Goal: Task Accomplishment & Management: Manage account settings

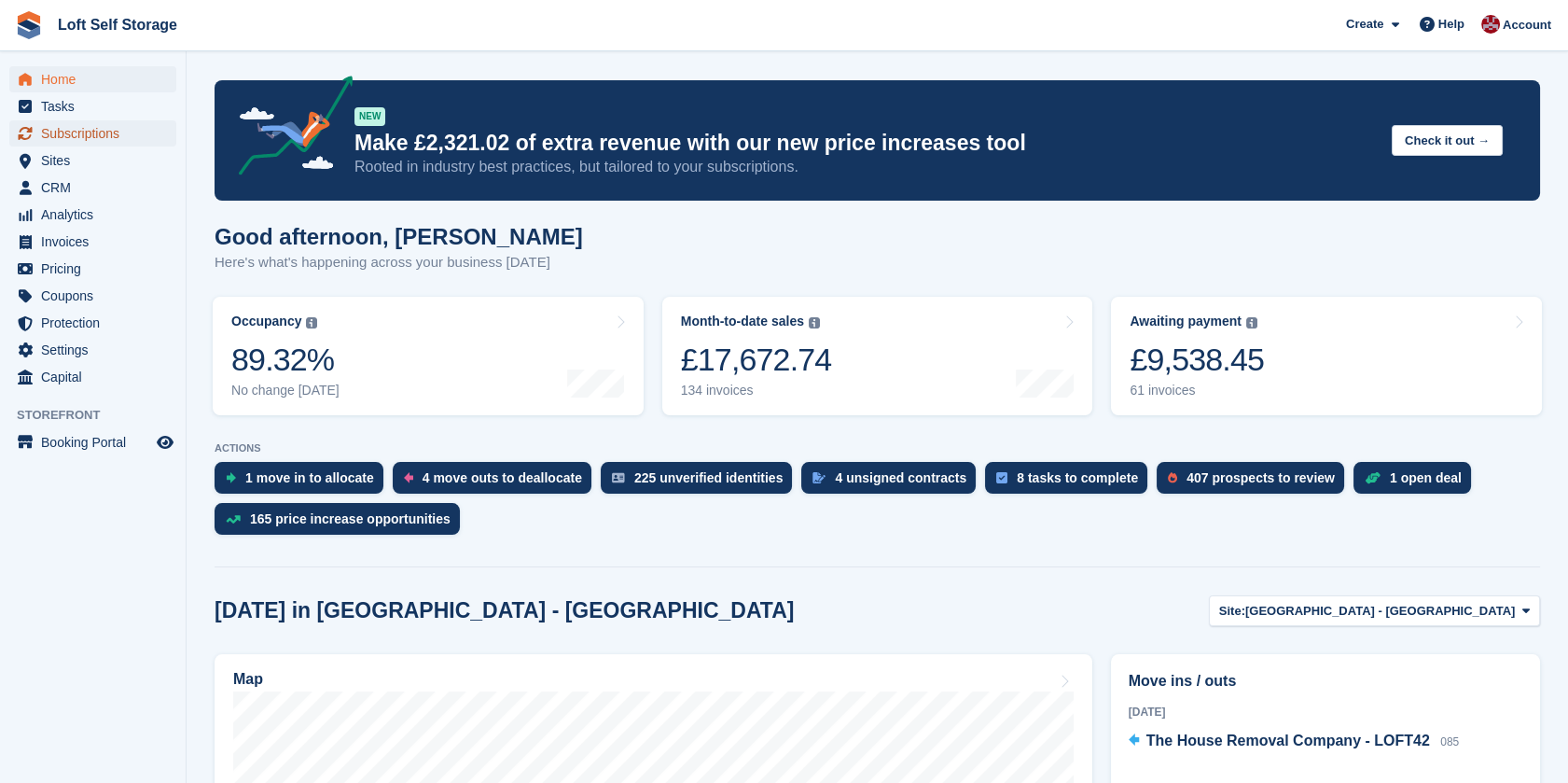
click at [67, 141] on span "Subscriptions" at bounding box center [97, 134] width 112 height 26
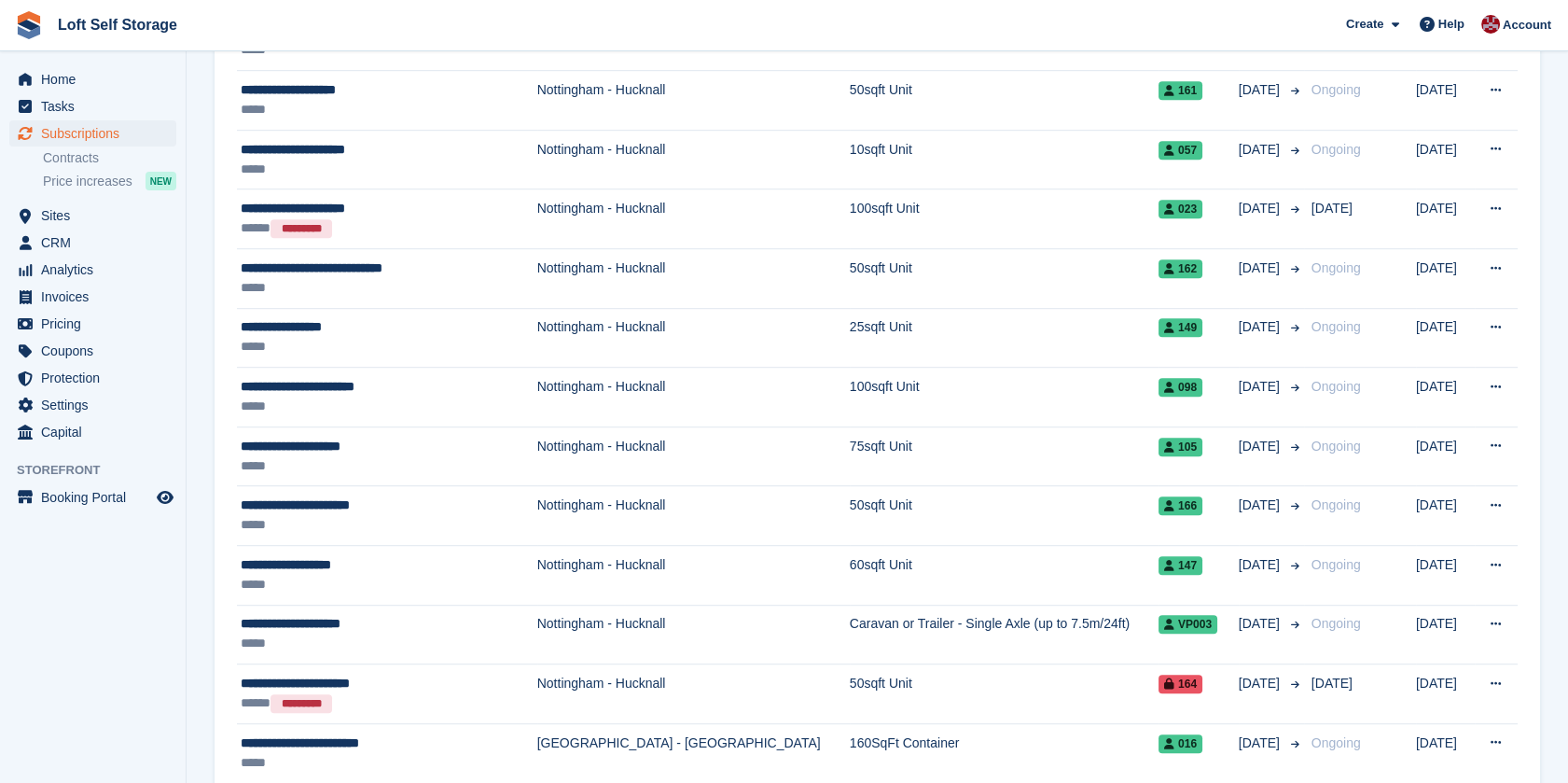
scroll to position [2583, 0]
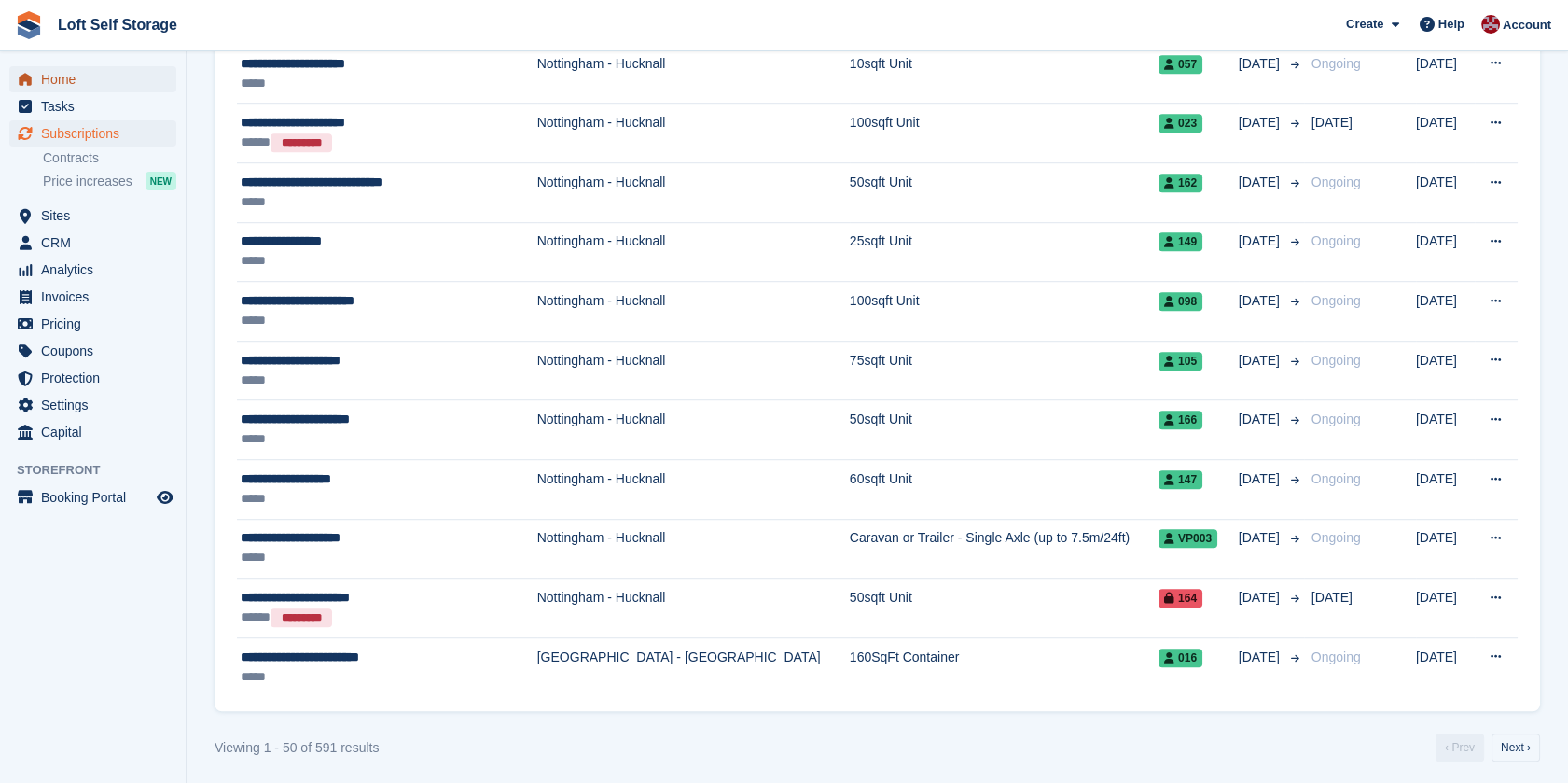
click at [81, 75] on span "Home" at bounding box center [97, 79] width 112 height 26
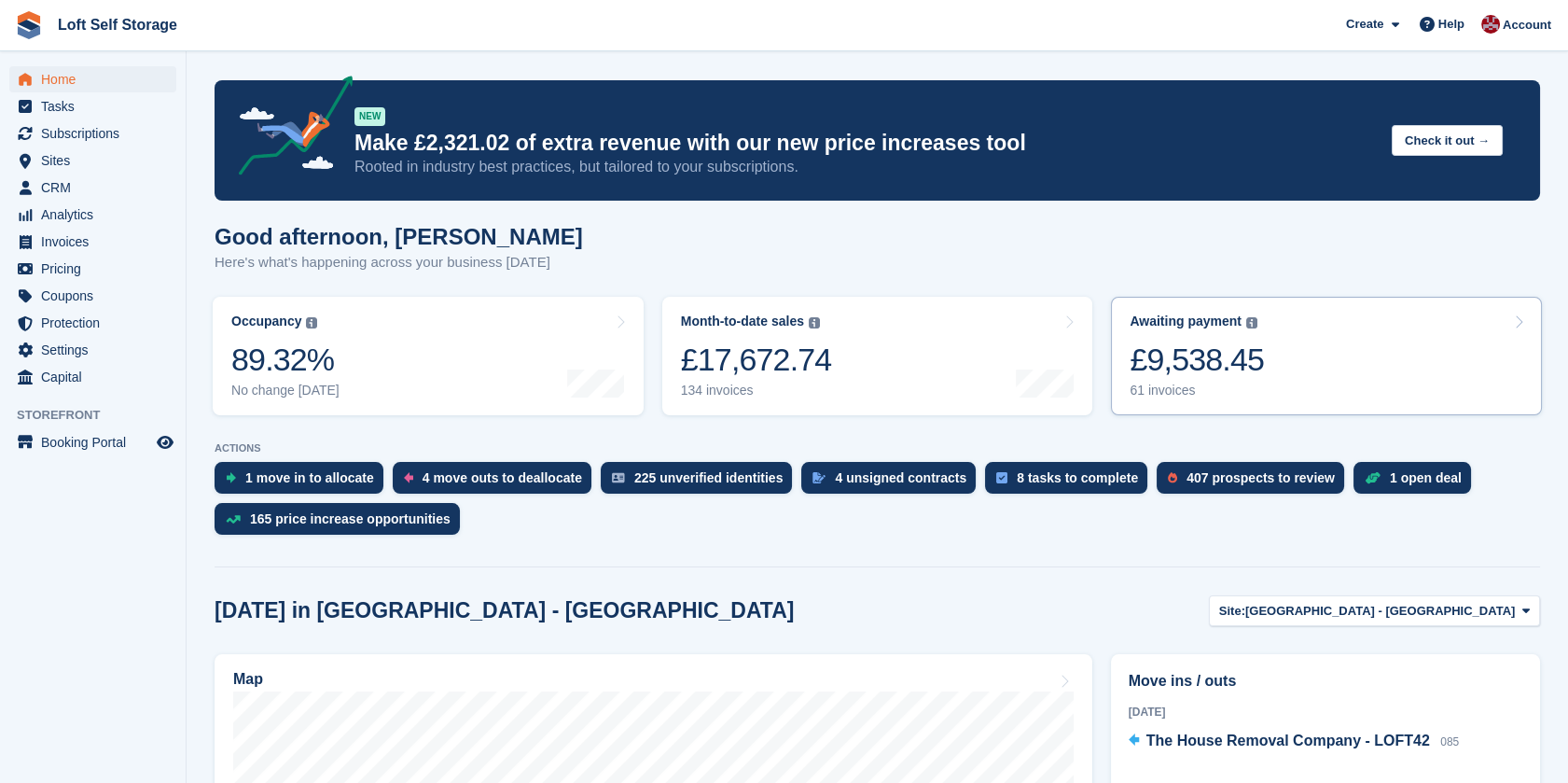
click at [1342, 363] on link "Awaiting payment The total outstanding balance on all open invoices. £9,538.45 …" at bounding box center [1326, 357] width 431 height 119
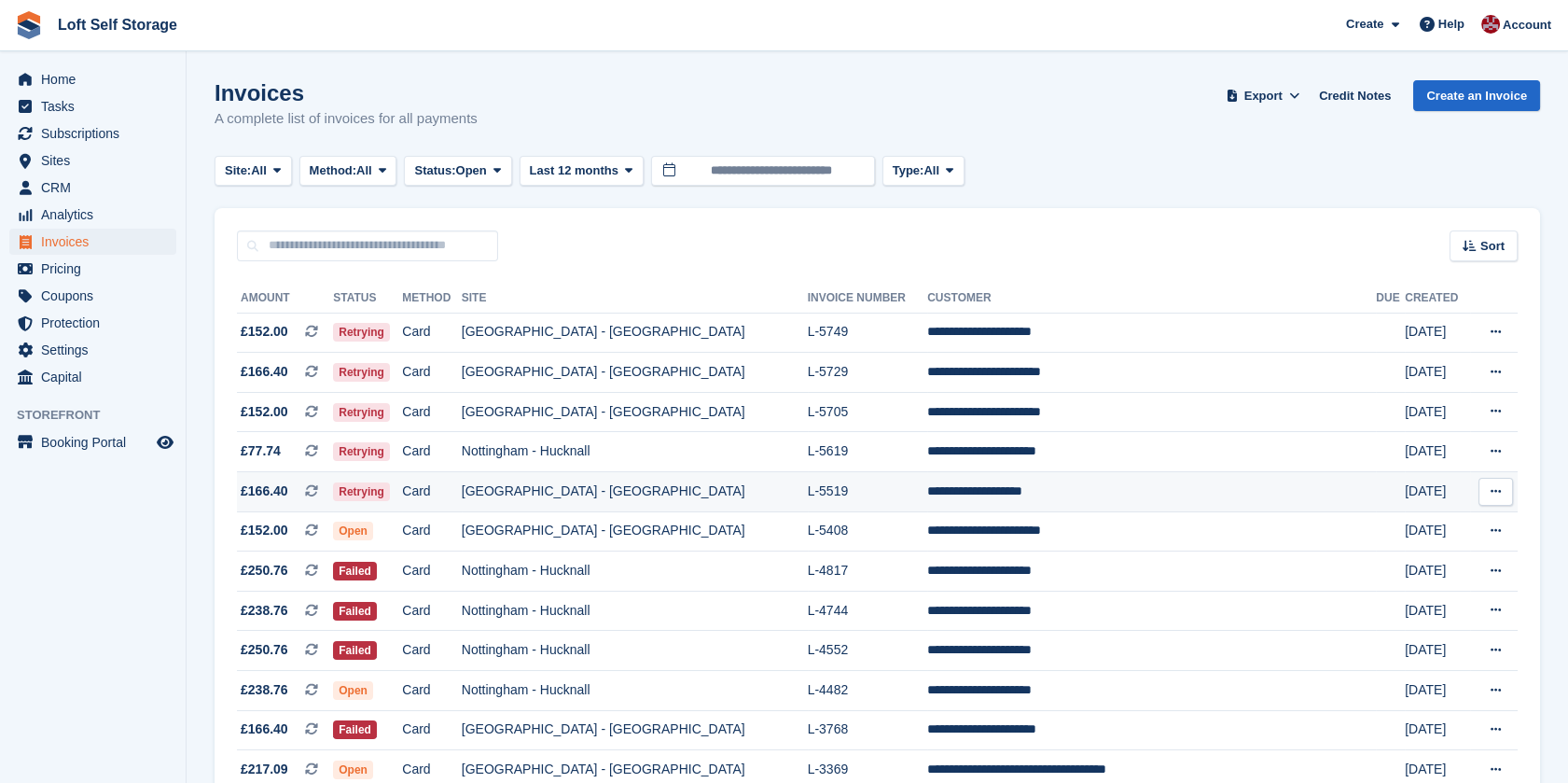
click at [771, 481] on td "[GEOGRAPHIC_DATA] - [GEOGRAPHIC_DATA]" at bounding box center [635, 491] width 346 height 41
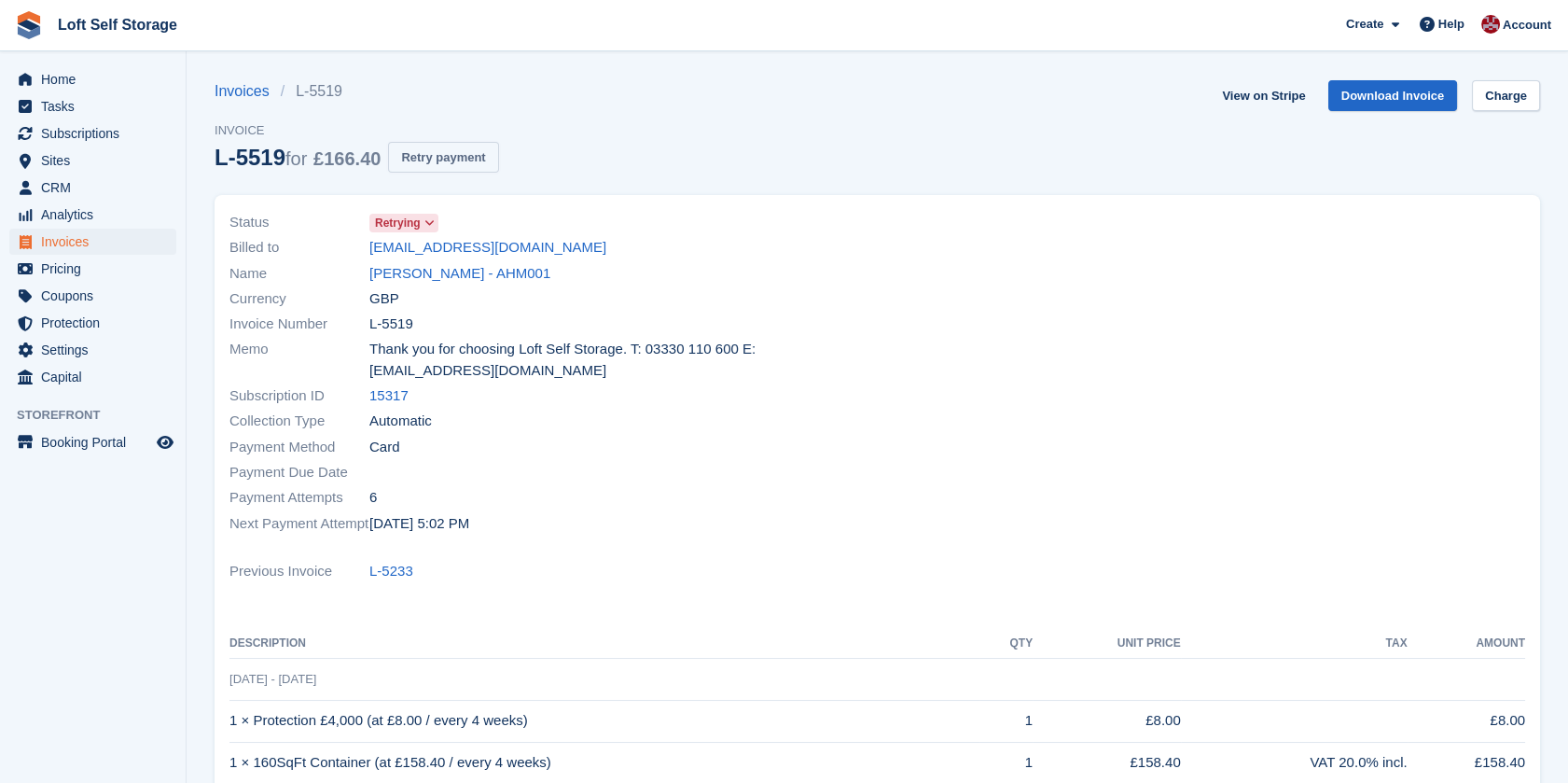
click at [418, 160] on button "Retry payment" at bounding box center [442, 157] width 110 height 31
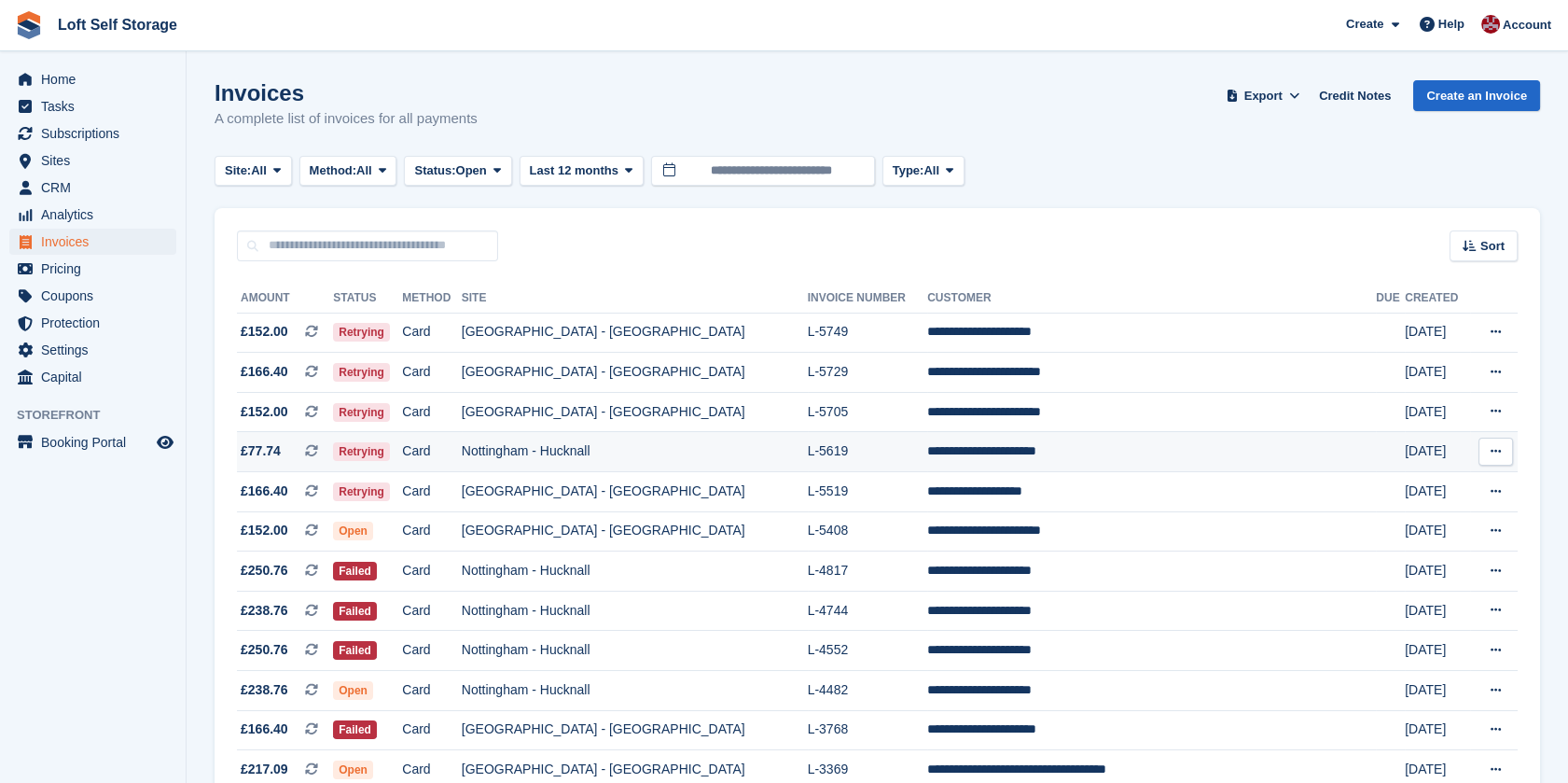
click at [868, 458] on td "L-5619" at bounding box center [868, 452] width 121 height 41
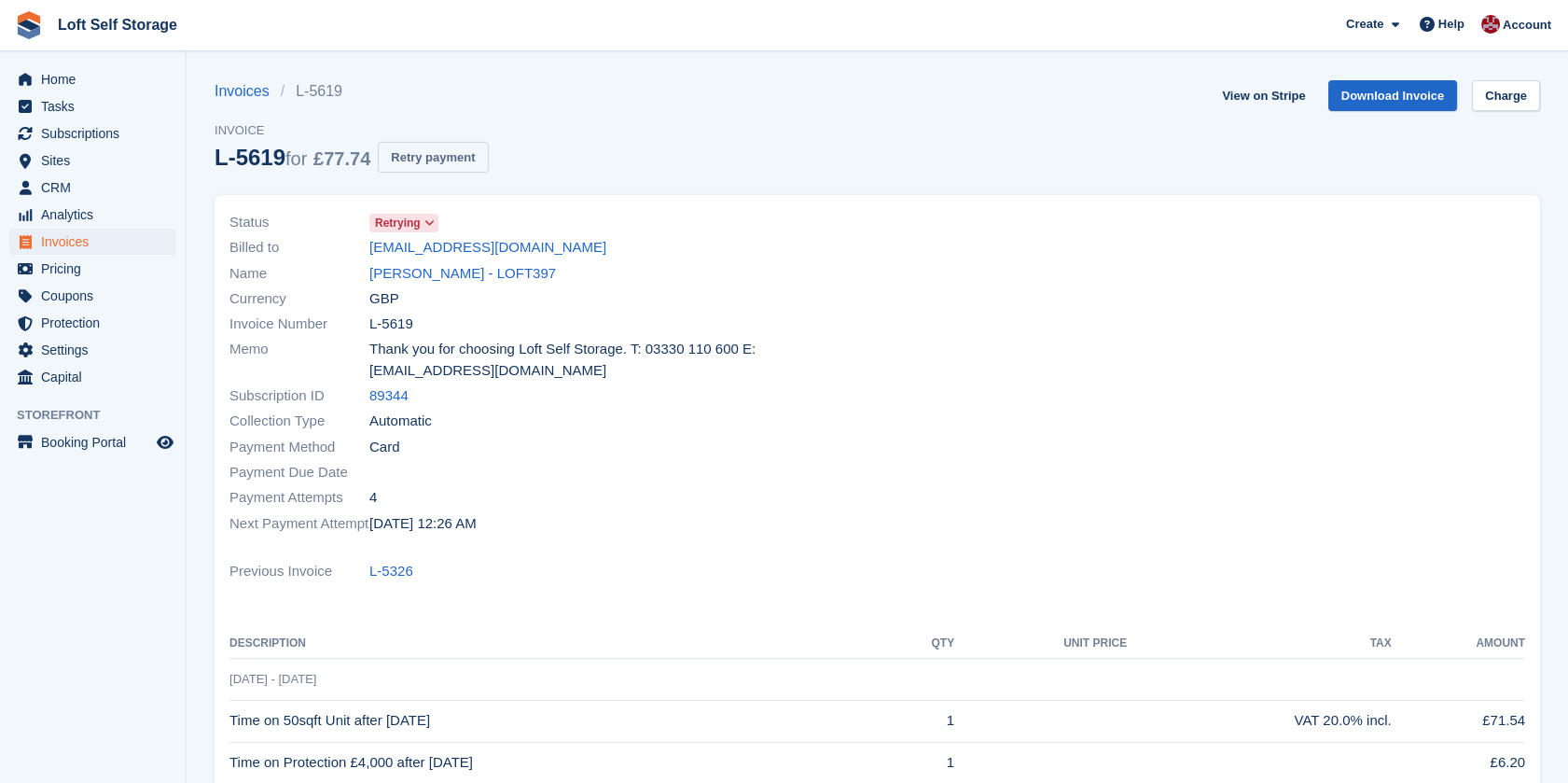
click at [470, 154] on button "Retry payment" at bounding box center [433, 157] width 110 height 31
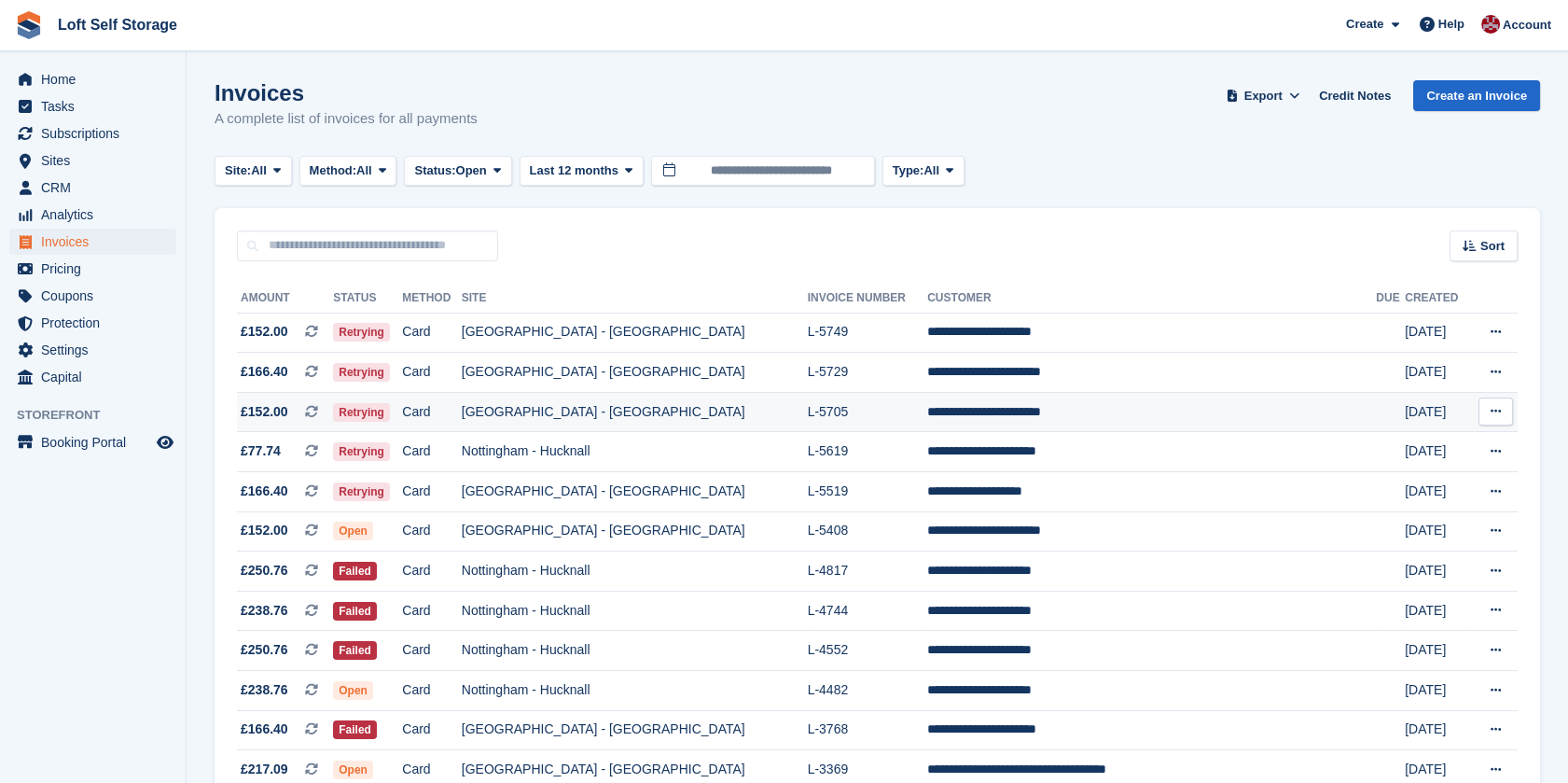
click at [939, 420] on td "**********" at bounding box center [1151, 411] width 449 height 41
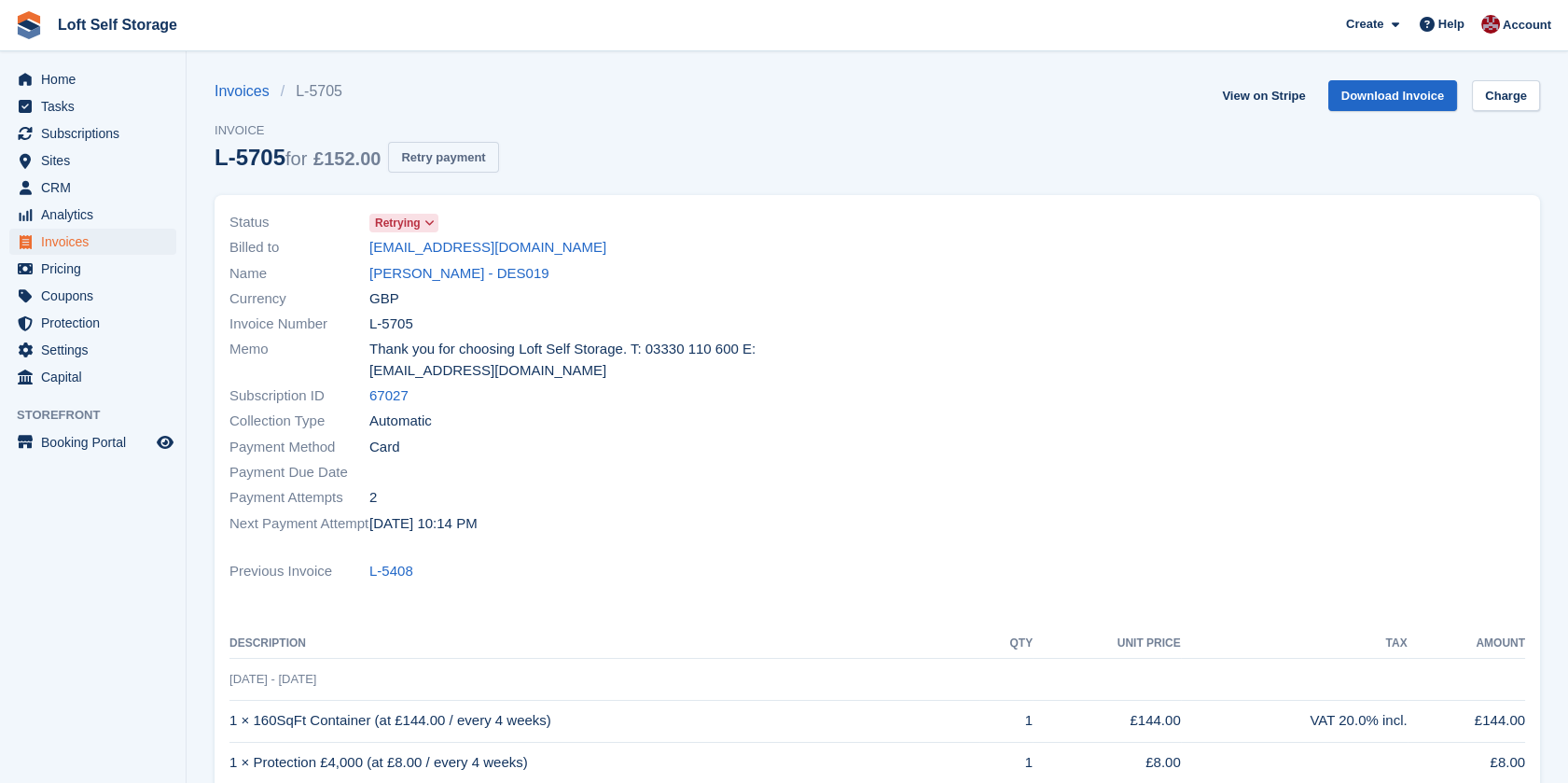
click at [442, 157] on button "Retry payment" at bounding box center [442, 157] width 110 height 31
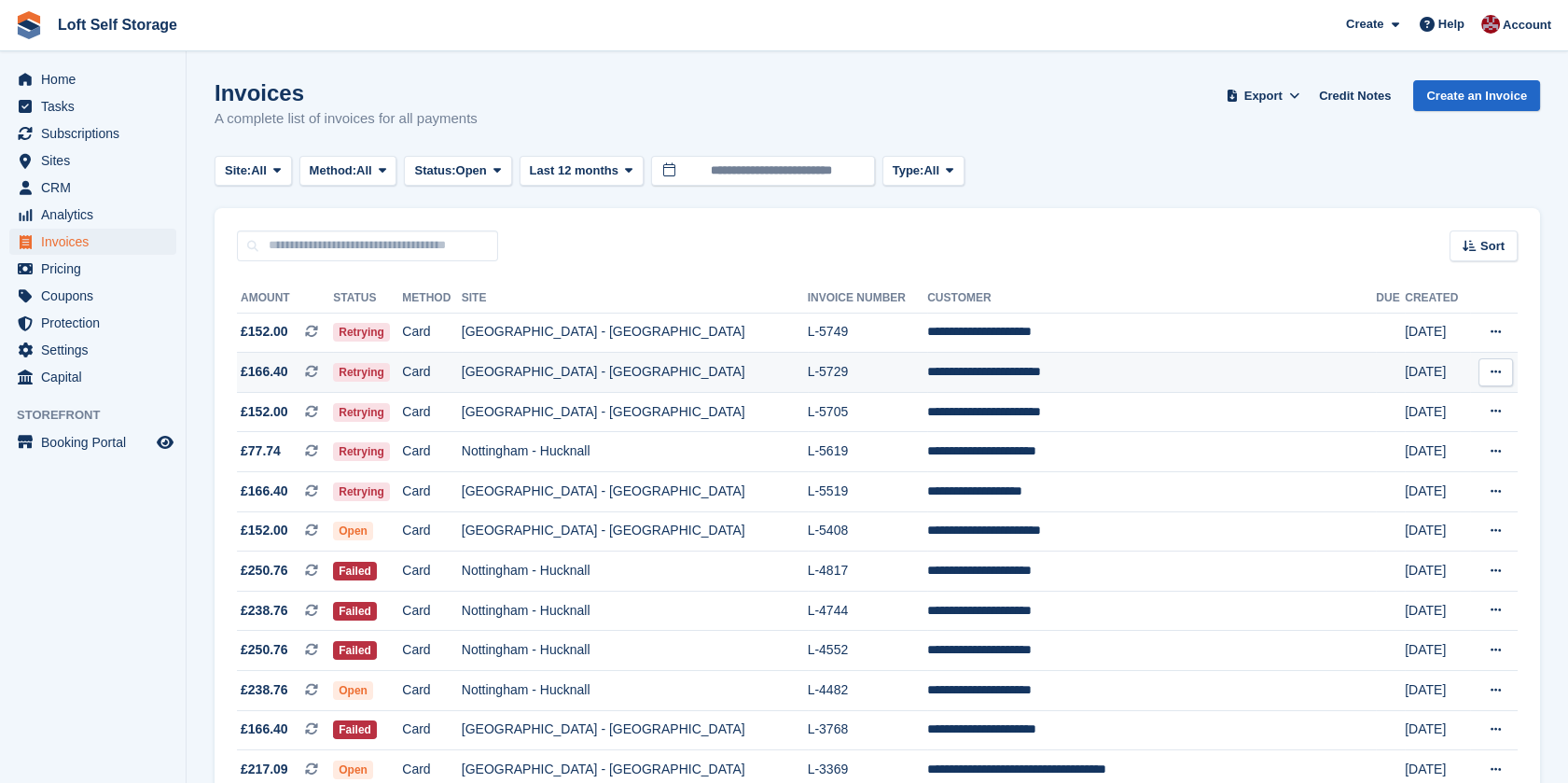
click at [784, 368] on td "[GEOGRAPHIC_DATA] - [GEOGRAPHIC_DATA]" at bounding box center [635, 373] width 346 height 41
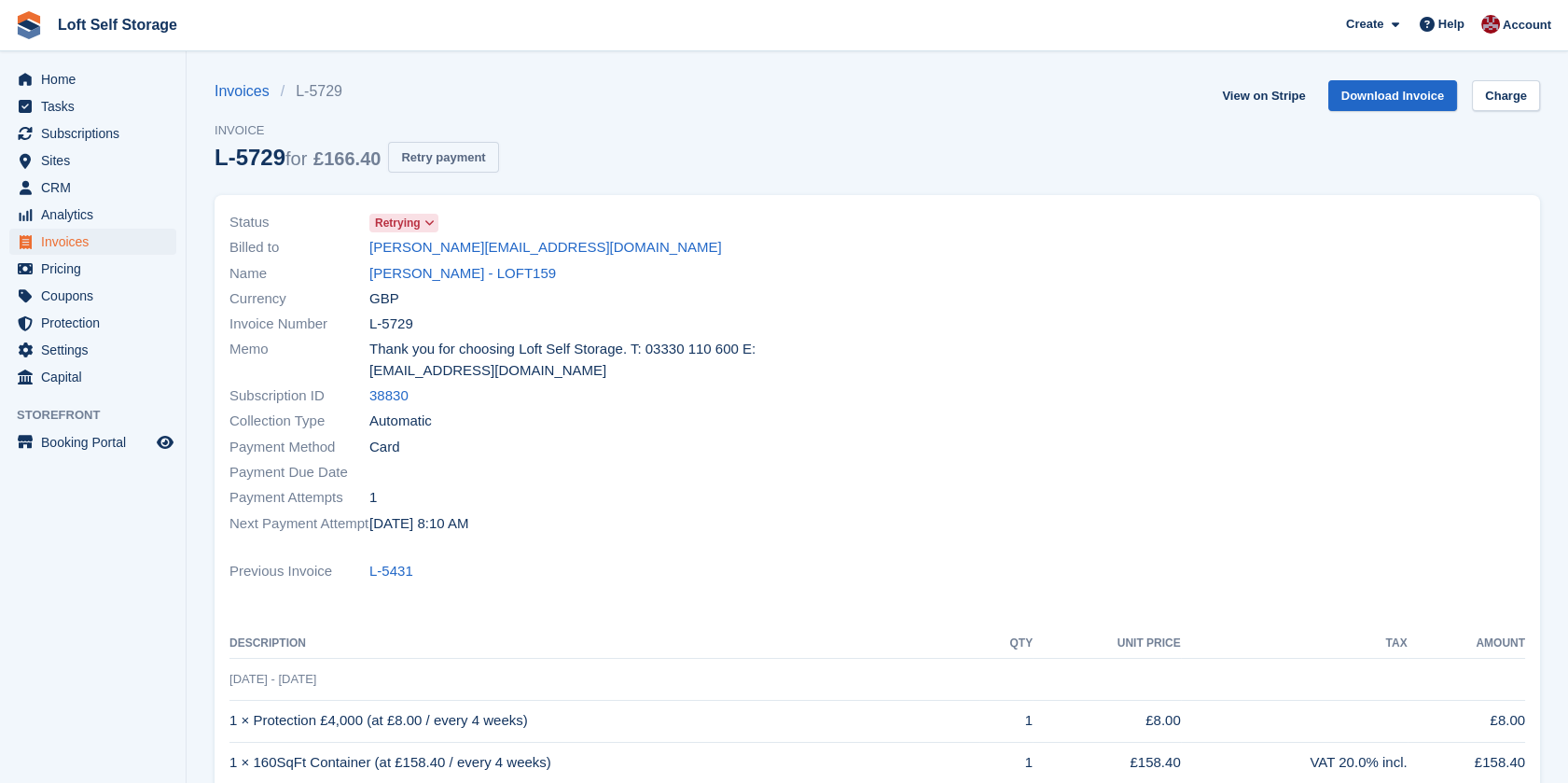
click at [448, 159] on button "Retry payment" at bounding box center [442, 157] width 110 height 31
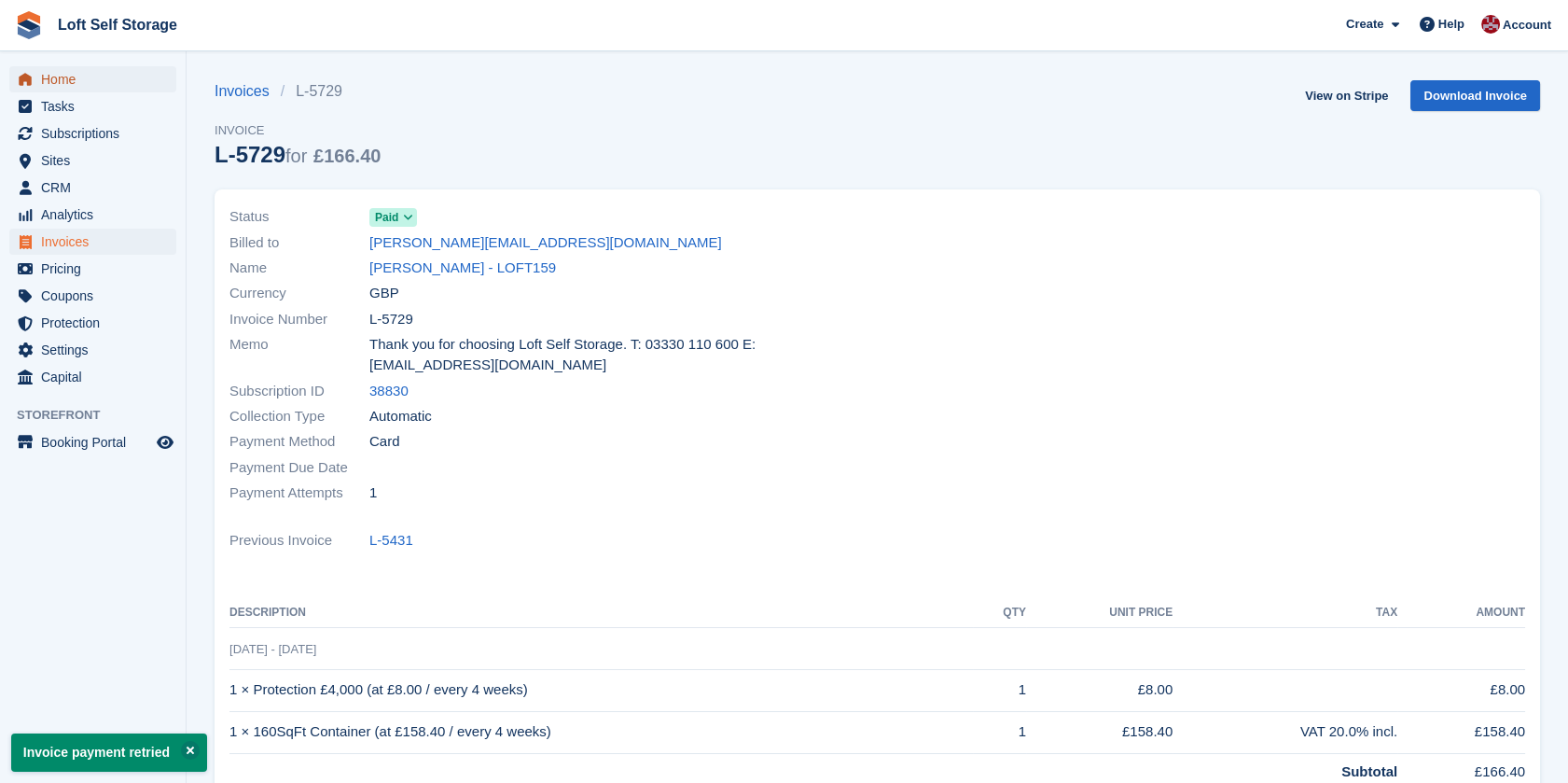
click at [44, 75] on span "Home" at bounding box center [97, 79] width 112 height 26
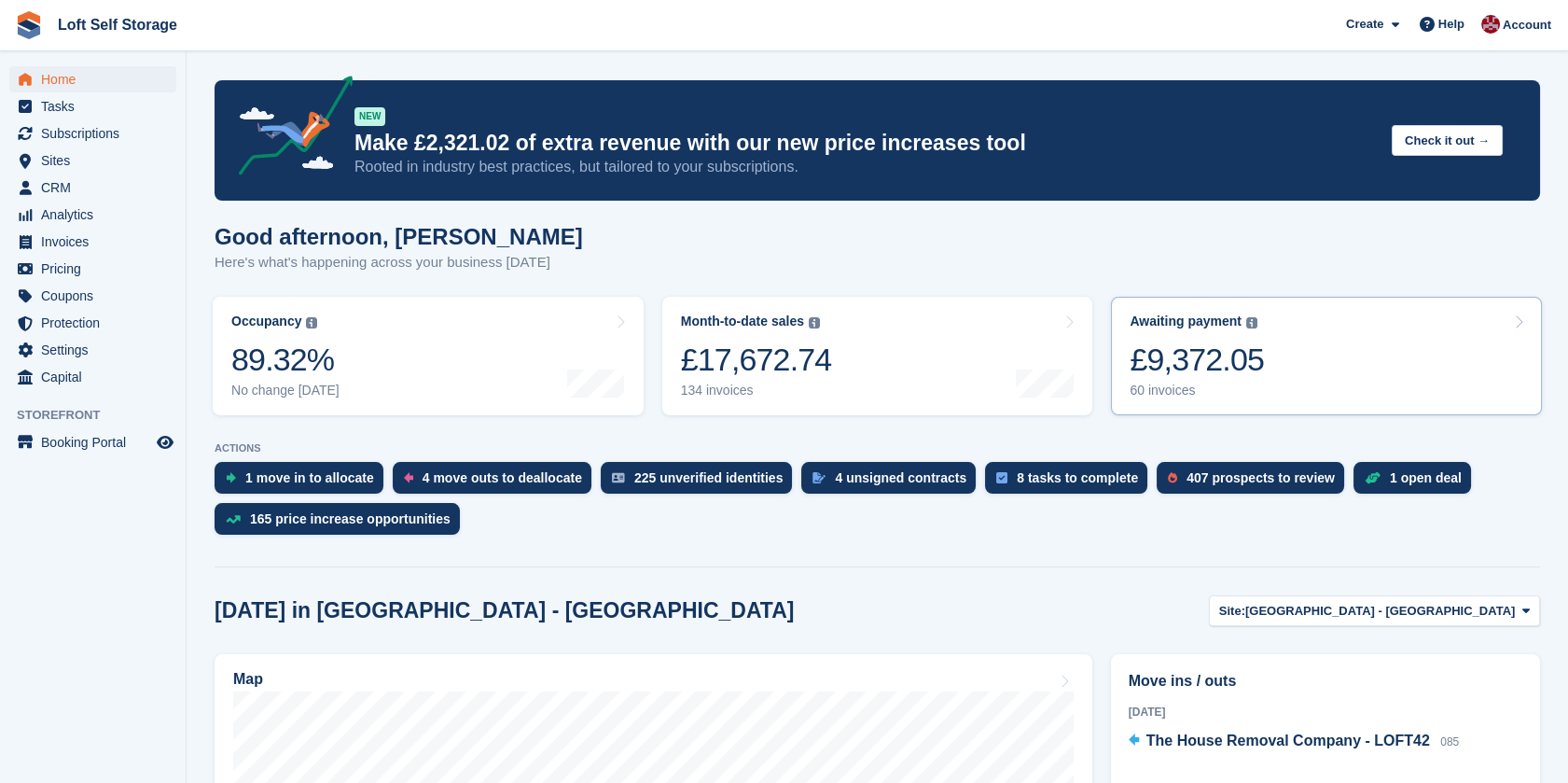
click at [1268, 343] on link "Awaiting payment The total outstanding balance on all open invoices. £9,372.05 …" at bounding box center [1326, 357] width 431 height 119
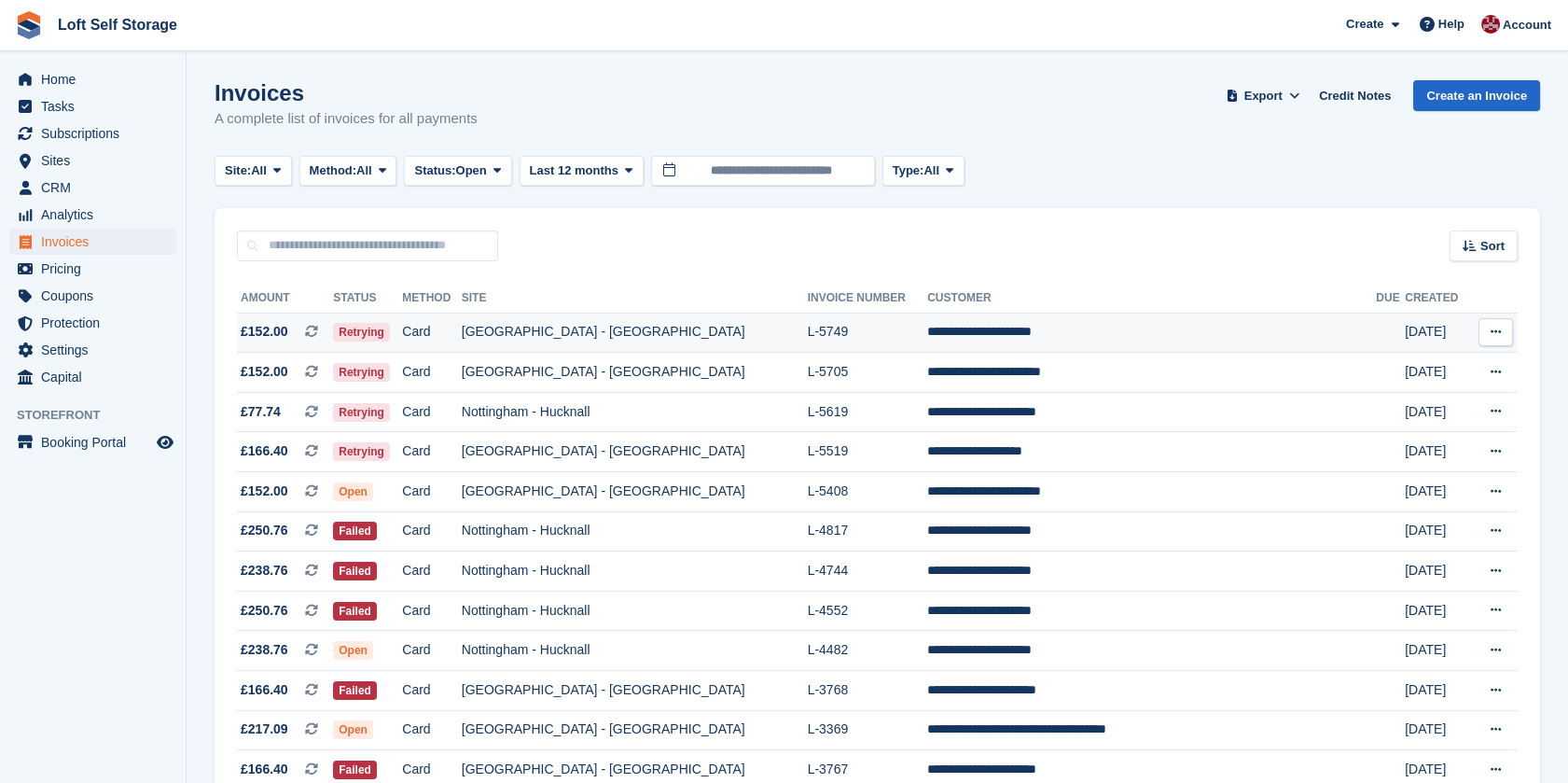
click at [592, 332] on td "[GEOGRAPHIC_DATA] - [GEOGRAPHIC_DATA]" at bounding box center [635, 332] width 346 height 41
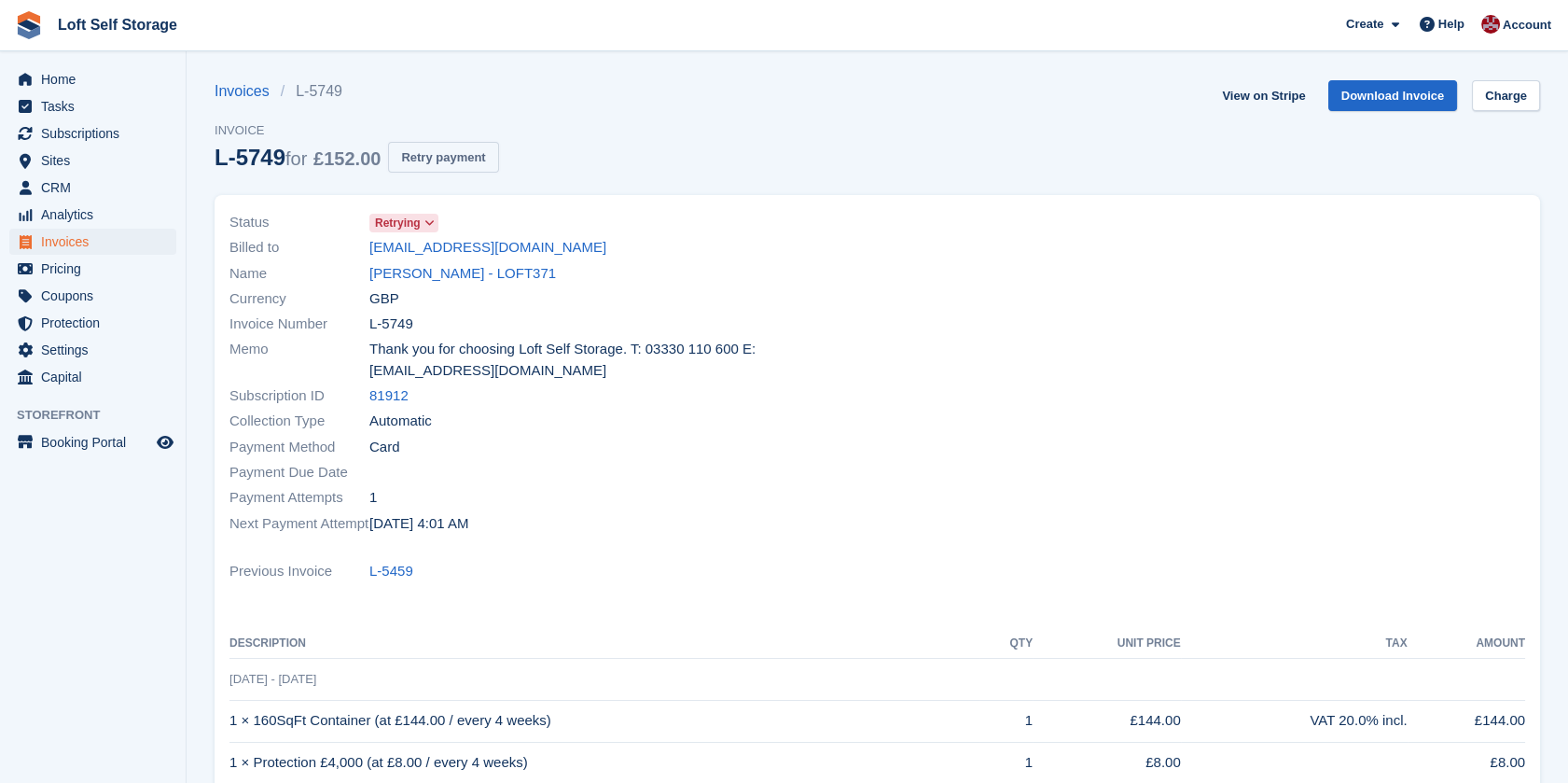
click at [477, 166] on button "Retry payment" at bounding box center [442, 157] width 110 height 31
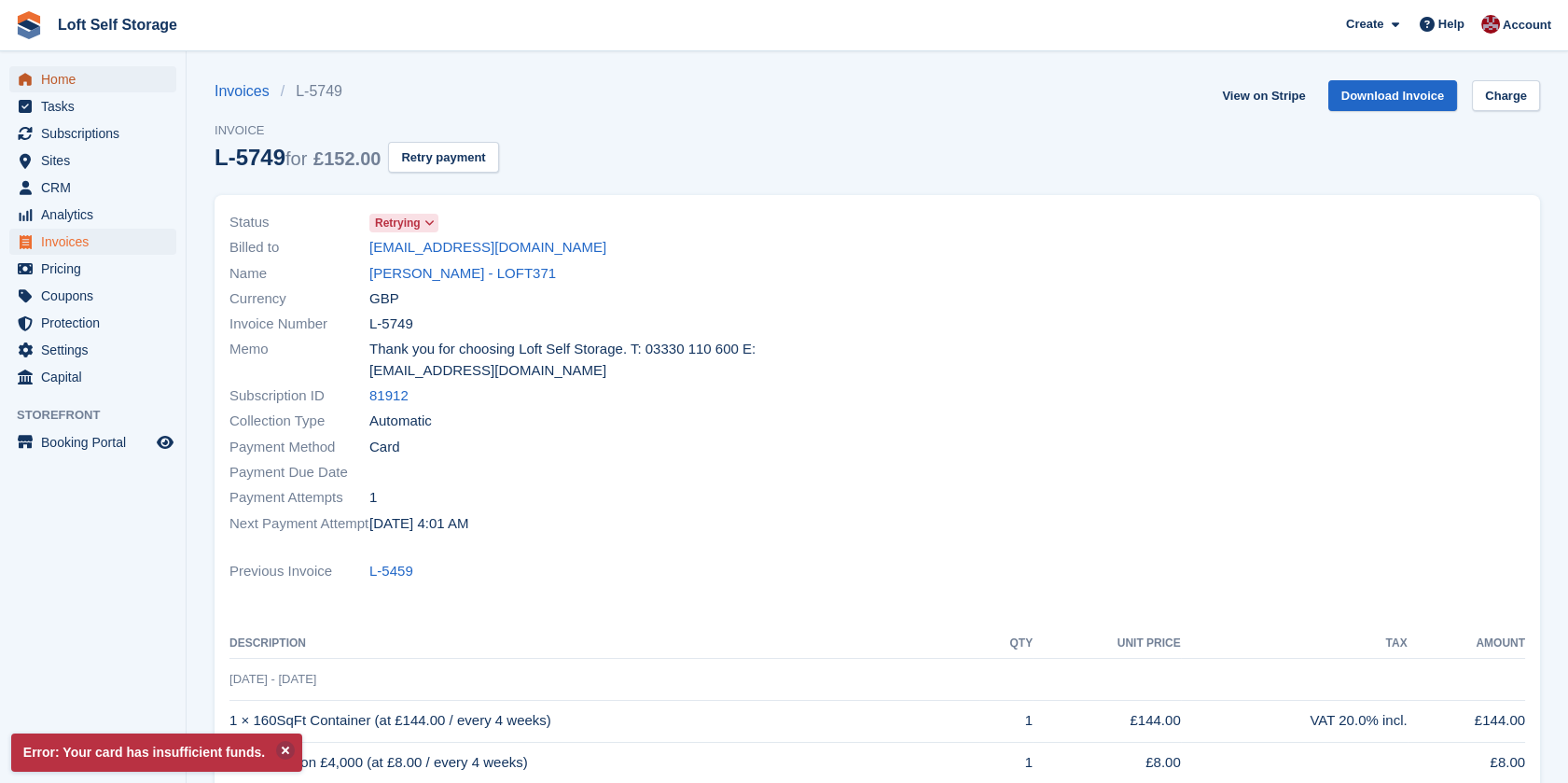
click at [74, 74] on span "Home" at bounding box center [97, 79] width 112 height 26
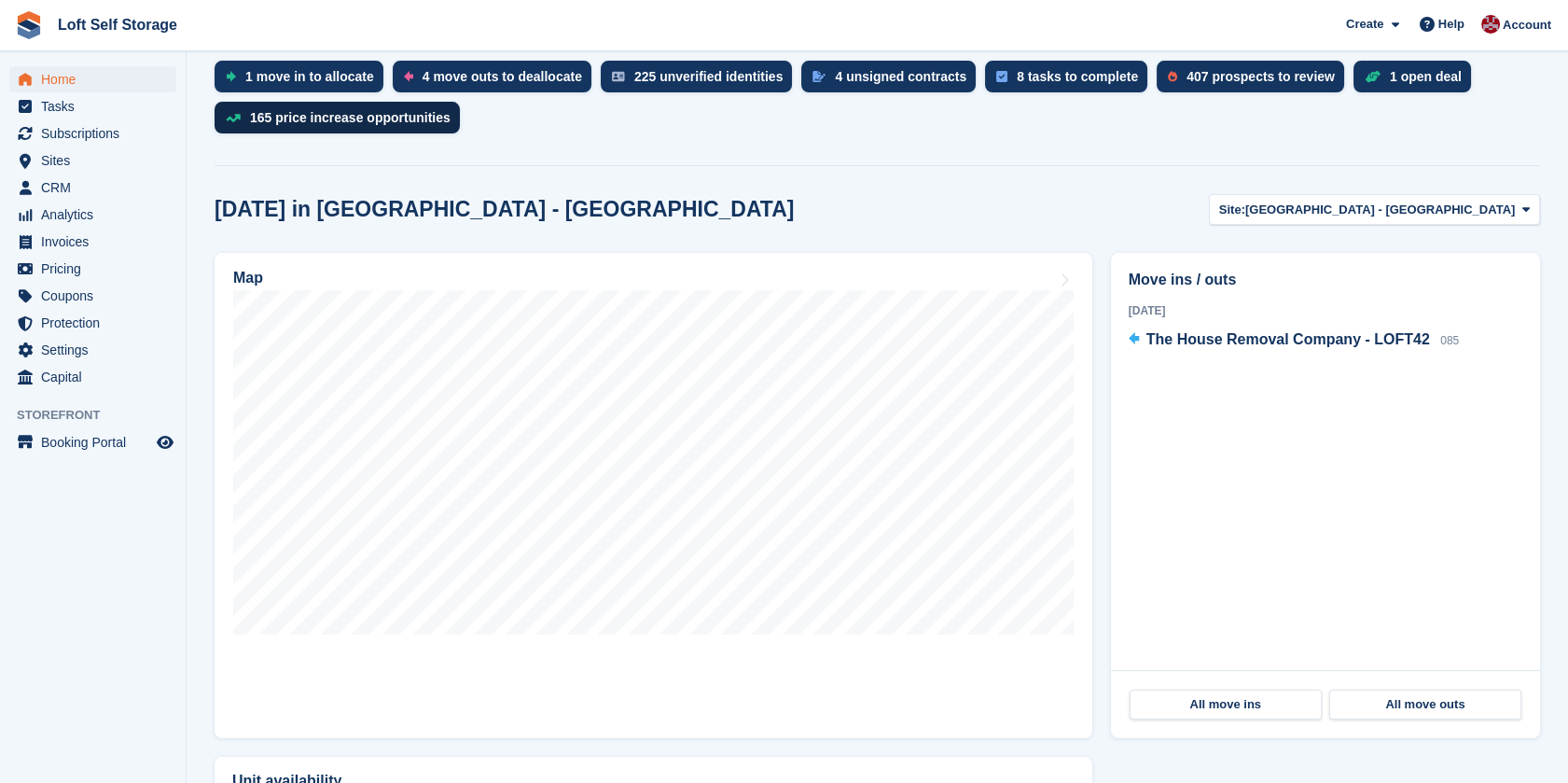
scroll to position [414, 0]
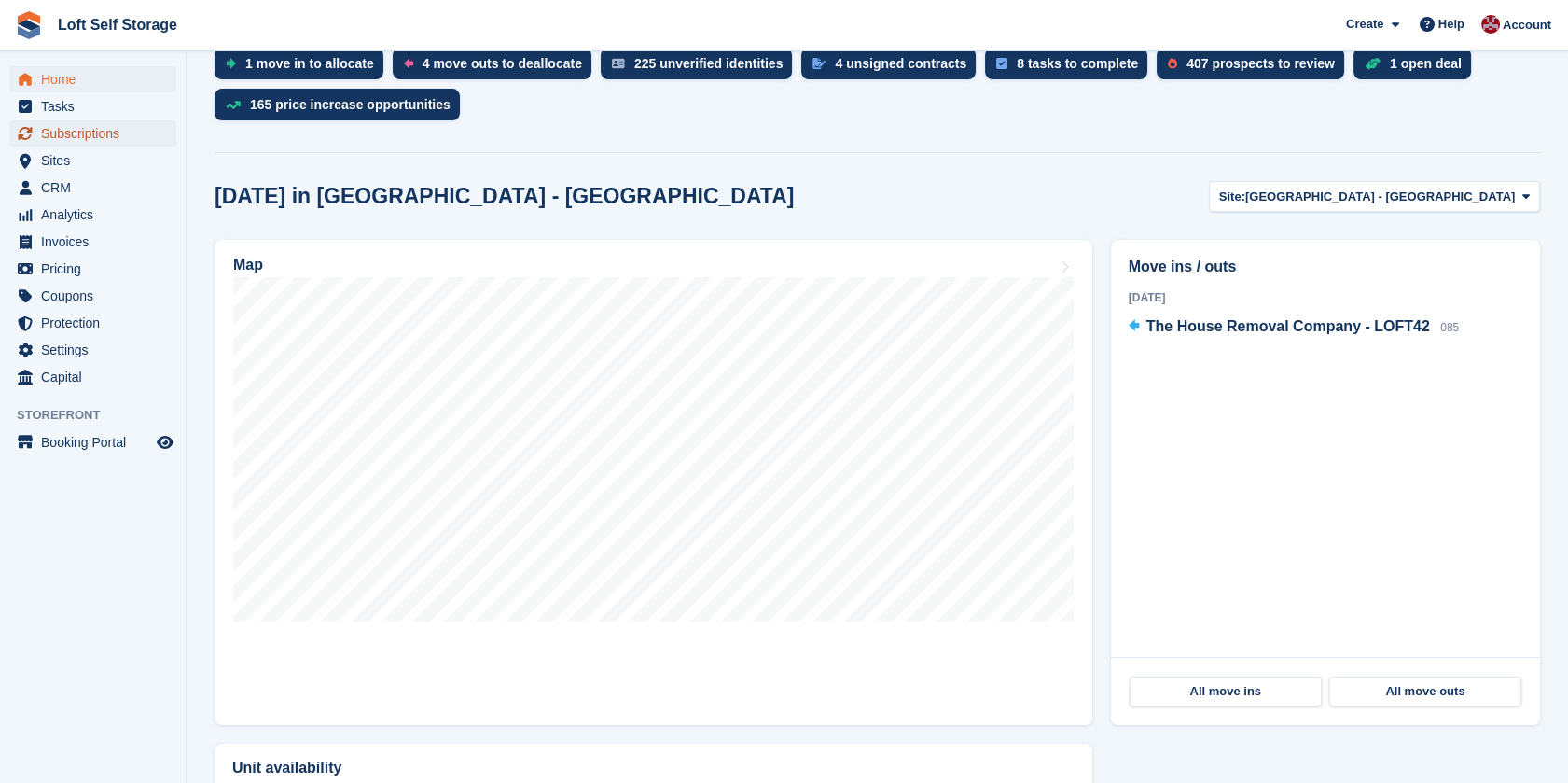
click at [56, 128] on span "Subscriptions" at bounding box center [97, 134] width 112 height 26
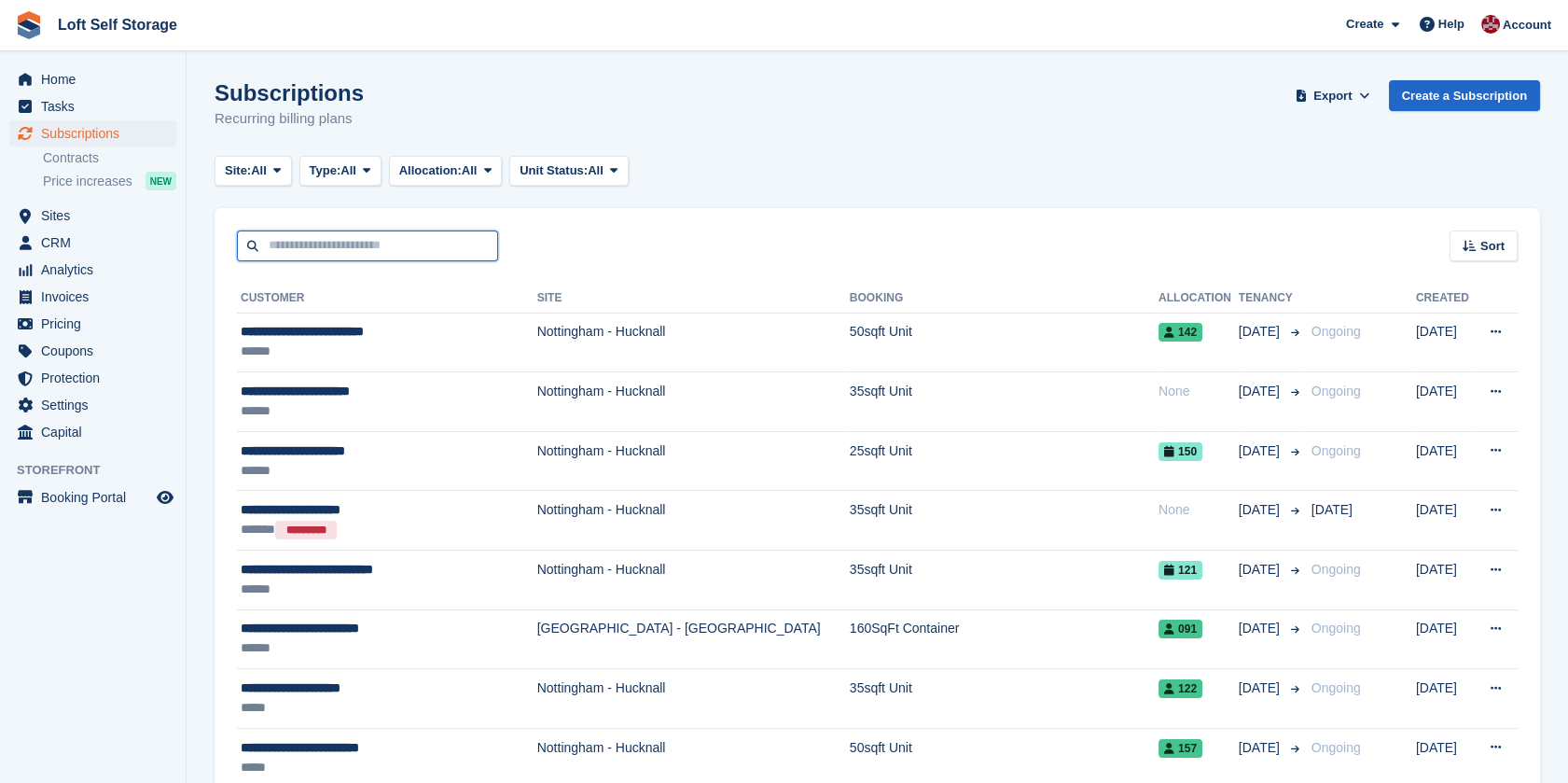
click at [320, 252] on input "text" at bounding box center [367, 245] width 261 height 31
type input "******"
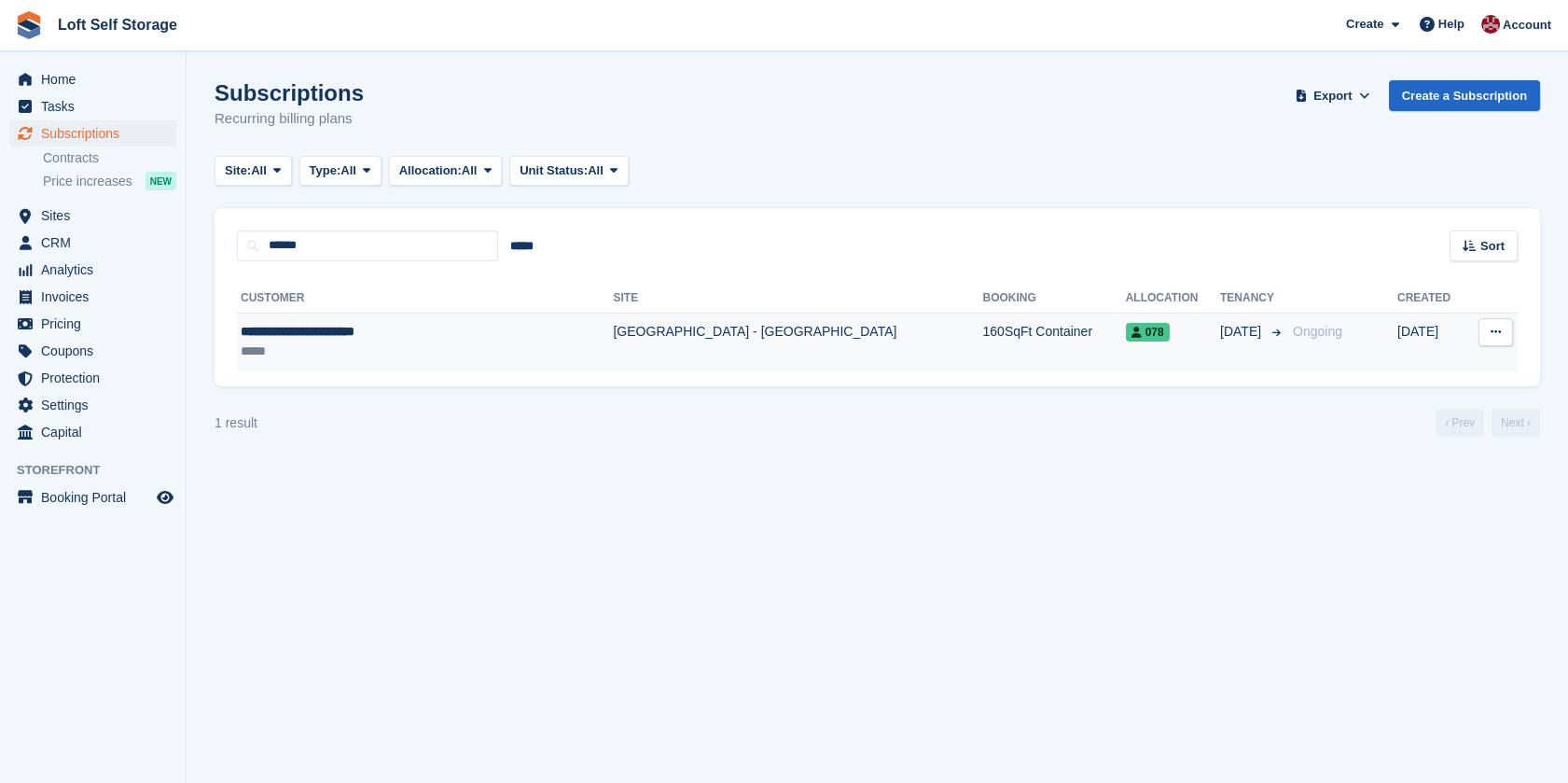
click at [345, 329] on div "**********" at bounding box center [383, 331] width 286 height 20
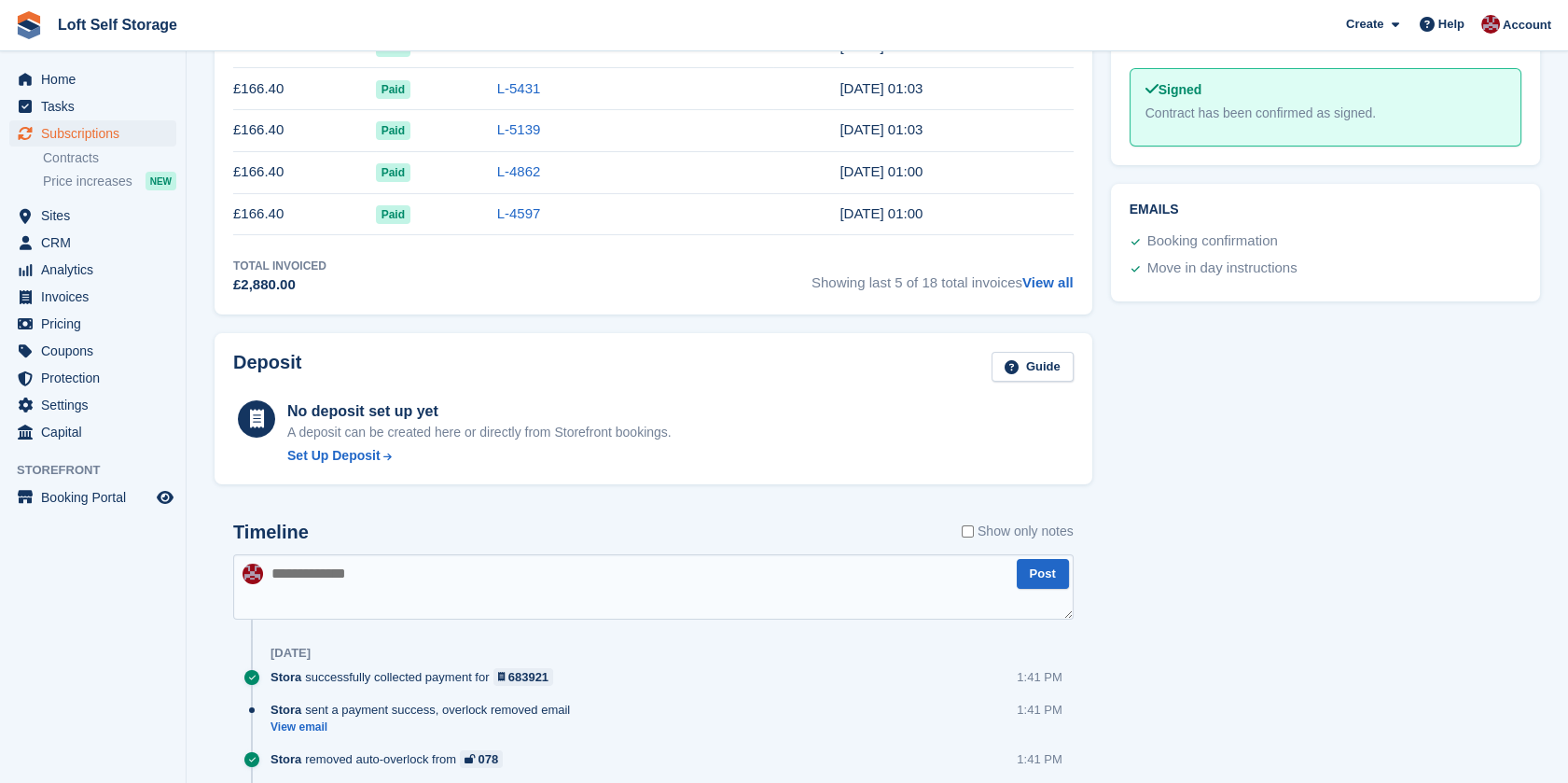
scroll to position [933, 0]
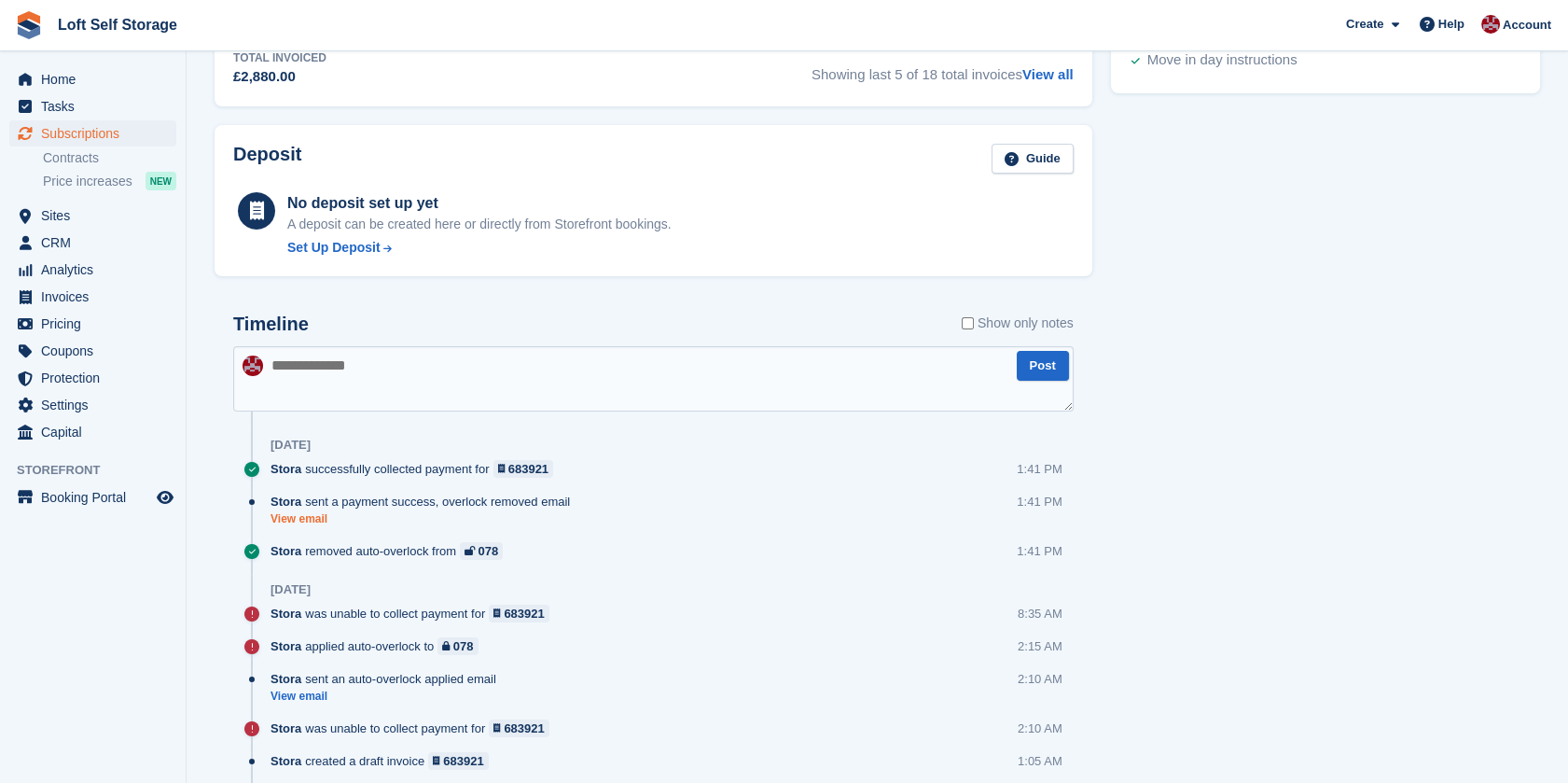
click at [305, 521] on link "View email" at bounding box center [424, 519] width 308 height 16
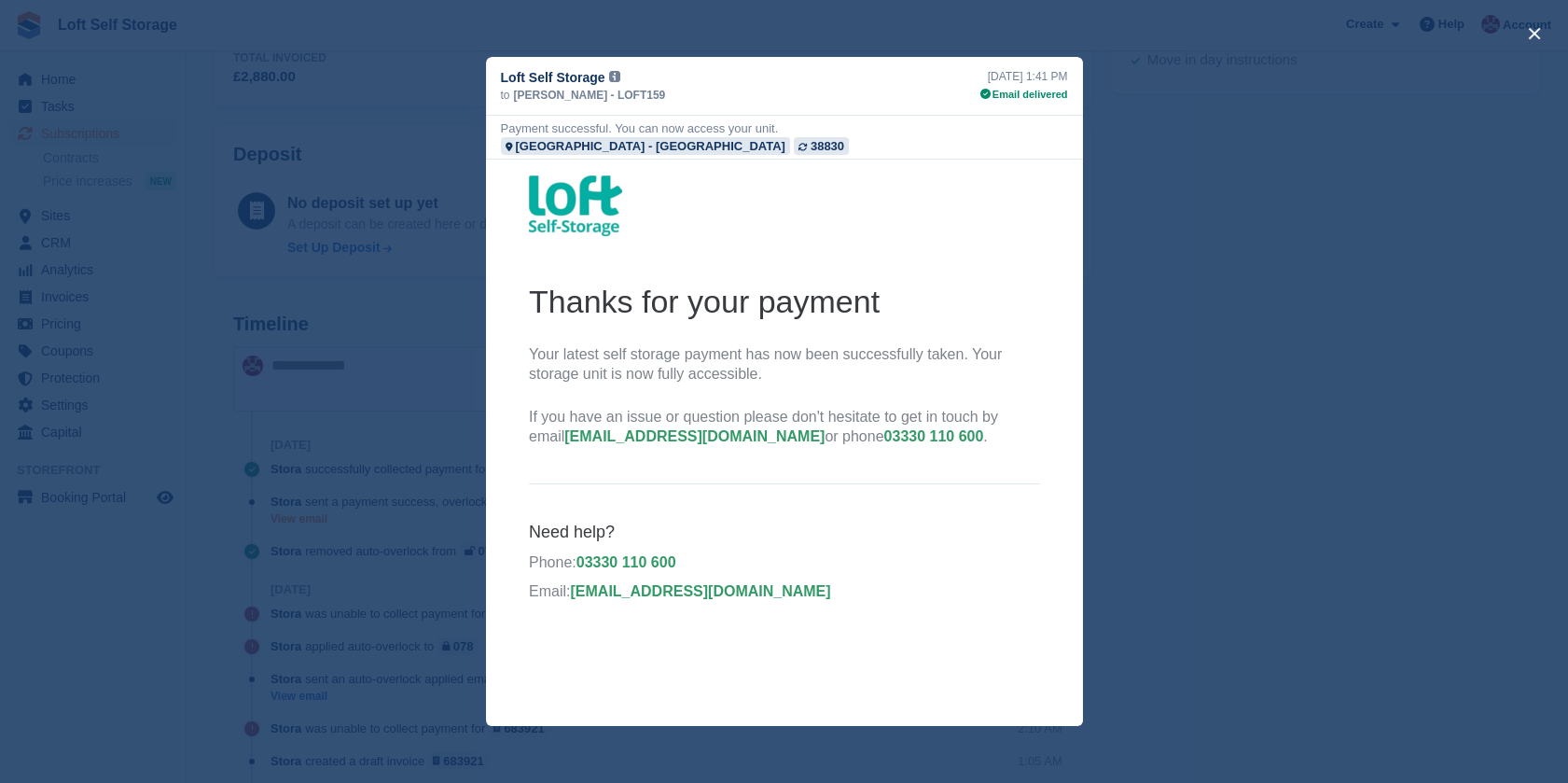
scroll to position [0, 0]
click at [844, 137] on div "38830" at bounding box center [827, 145] width 34 height 18
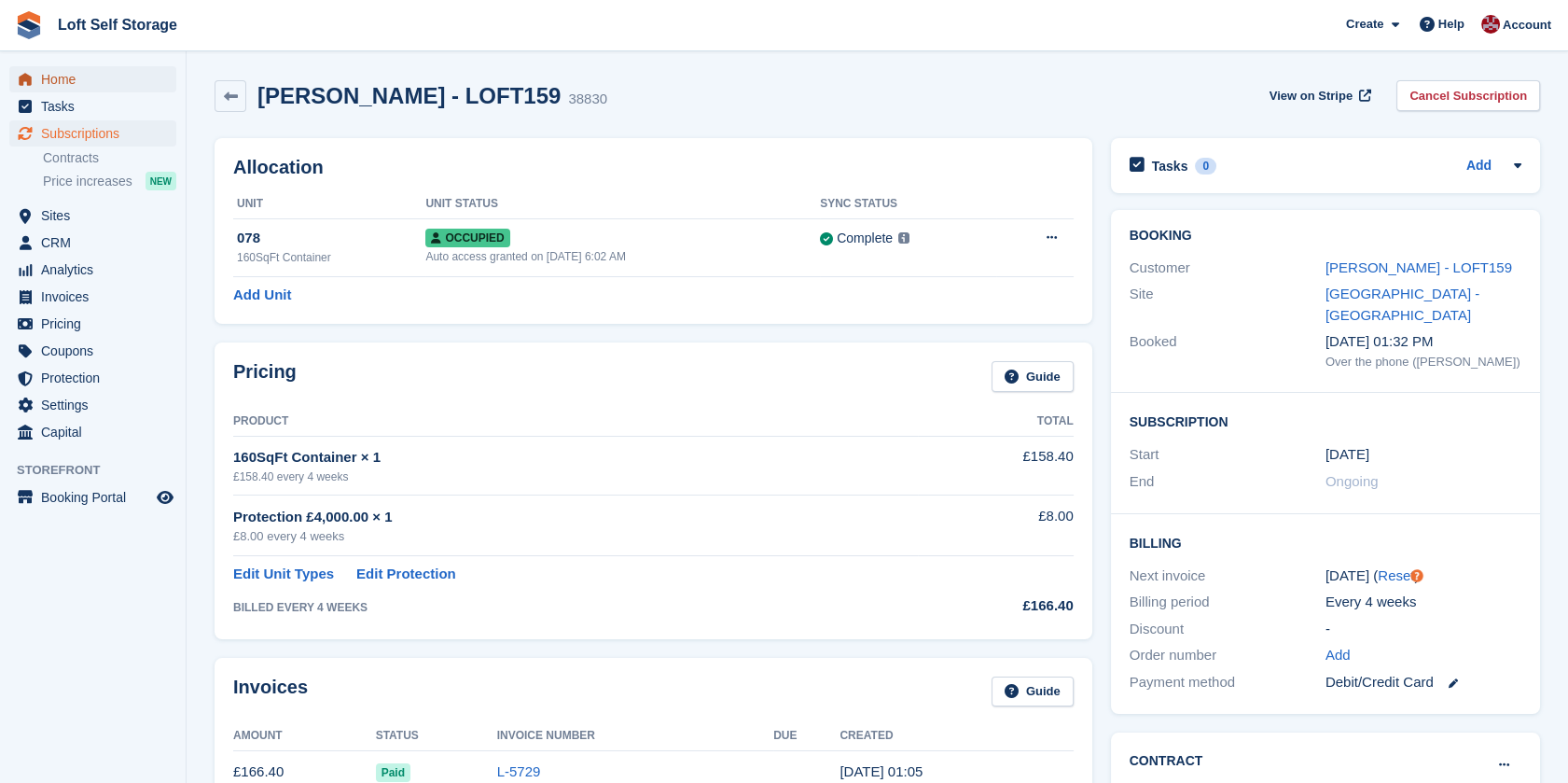
click at [53, 74] on span "Home" at bounding box center [97, 79] width 112 height 26
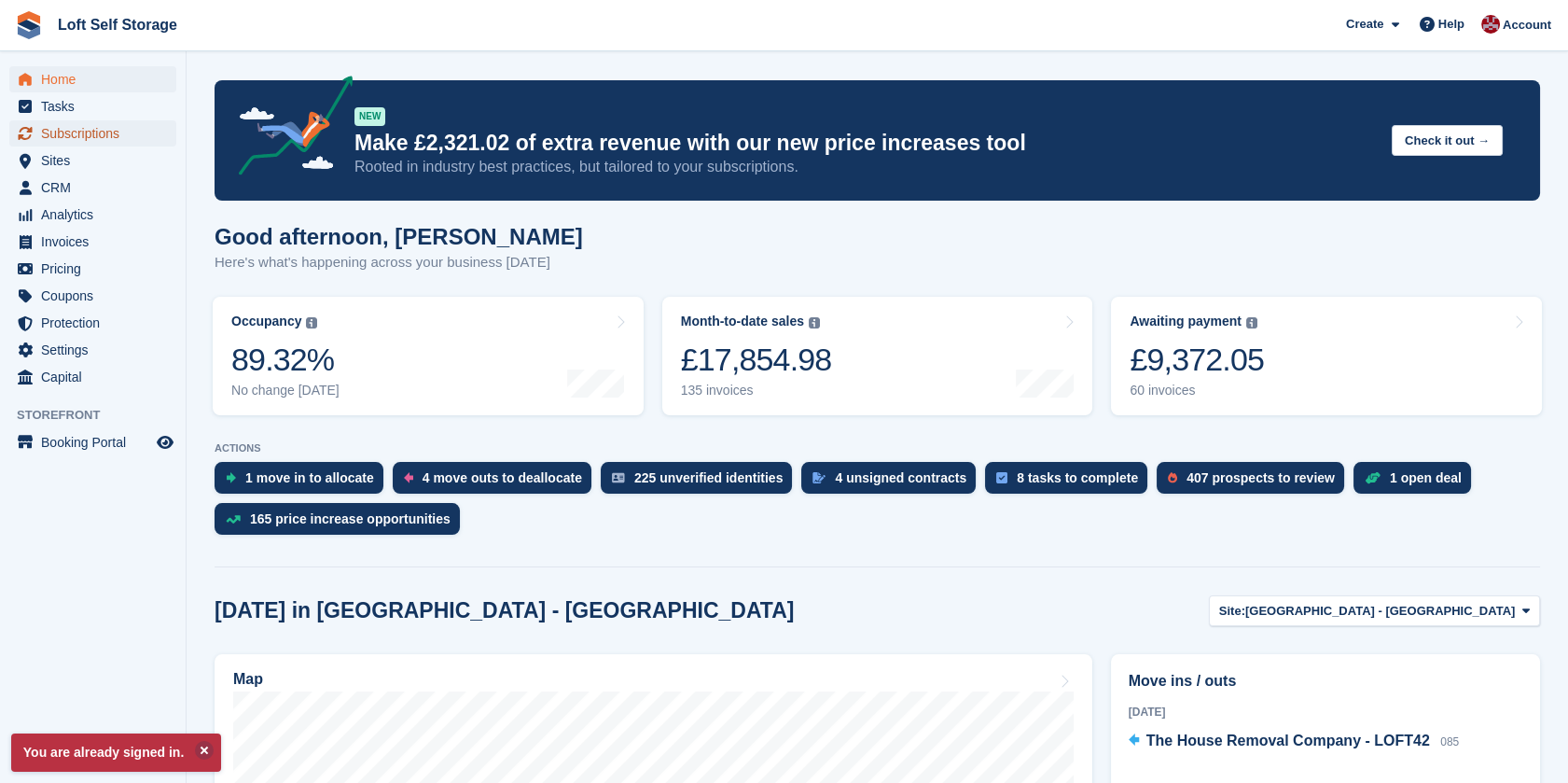
click at [74, 126] on span "Subscriptions" at bounding box center [97, 134] width 112 height 26
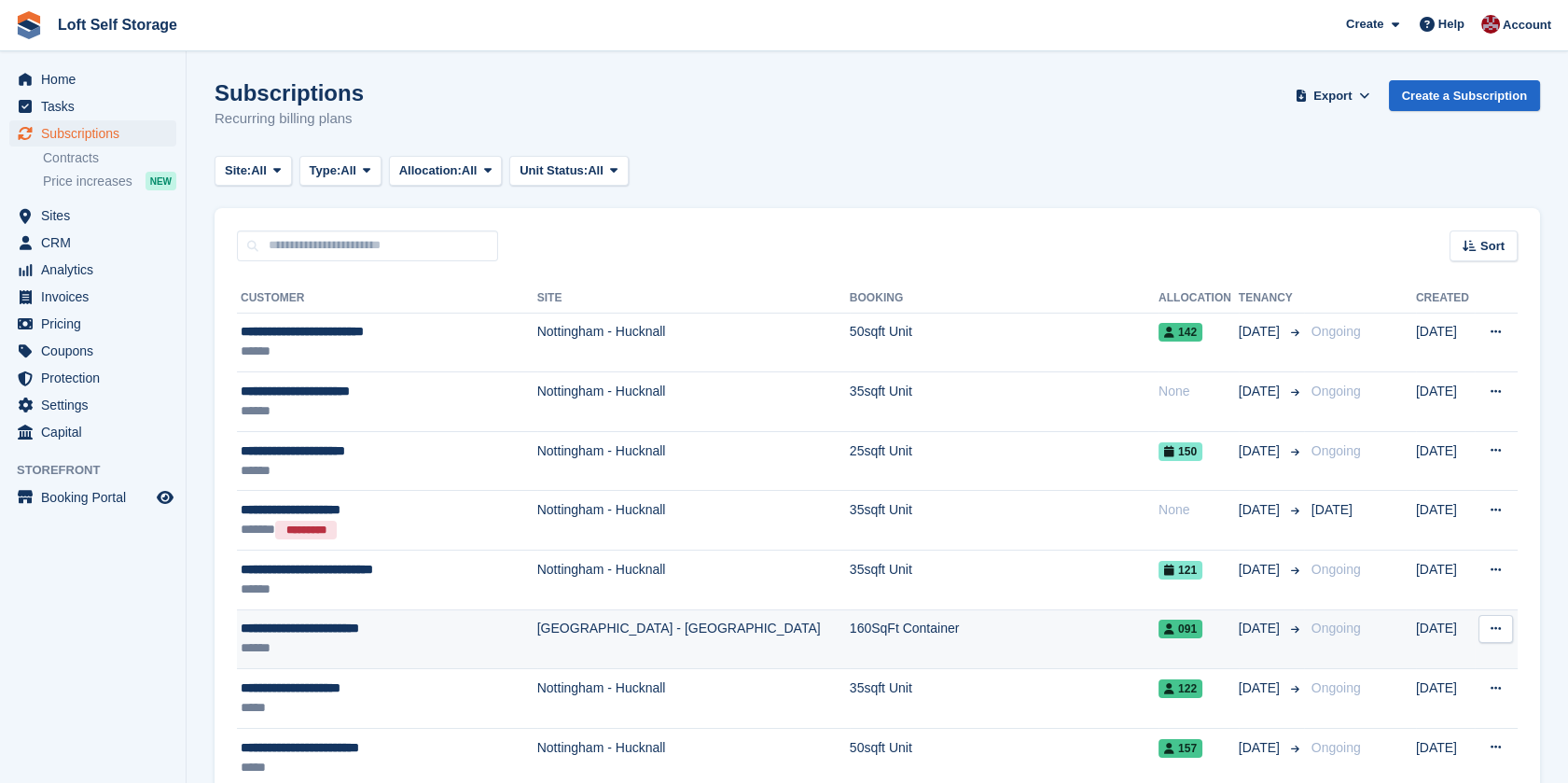
click at [362, 626] on div "**********" at bounding box center [374, 628] width 269 height 20
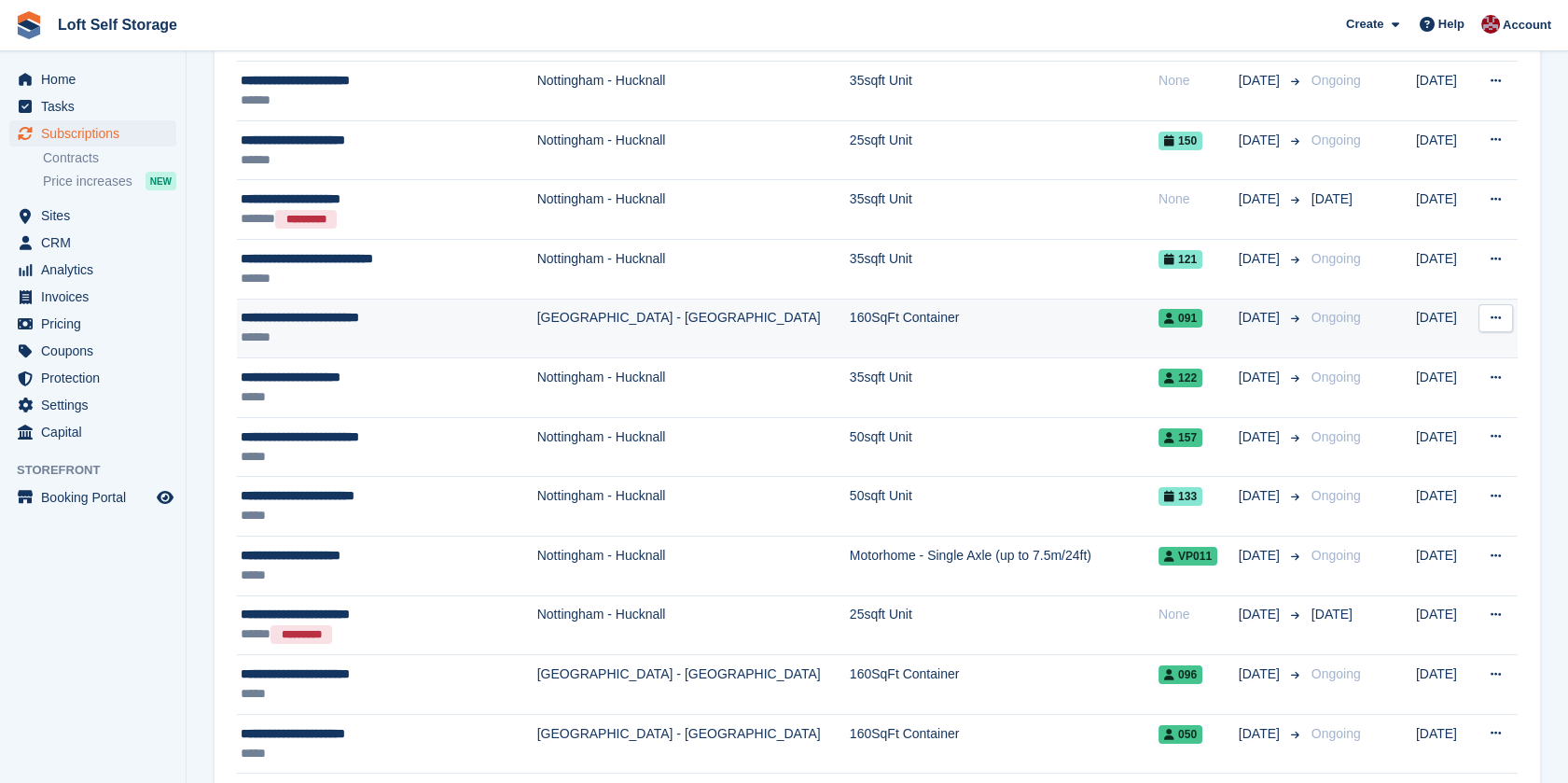
scroll to position [414, 0]
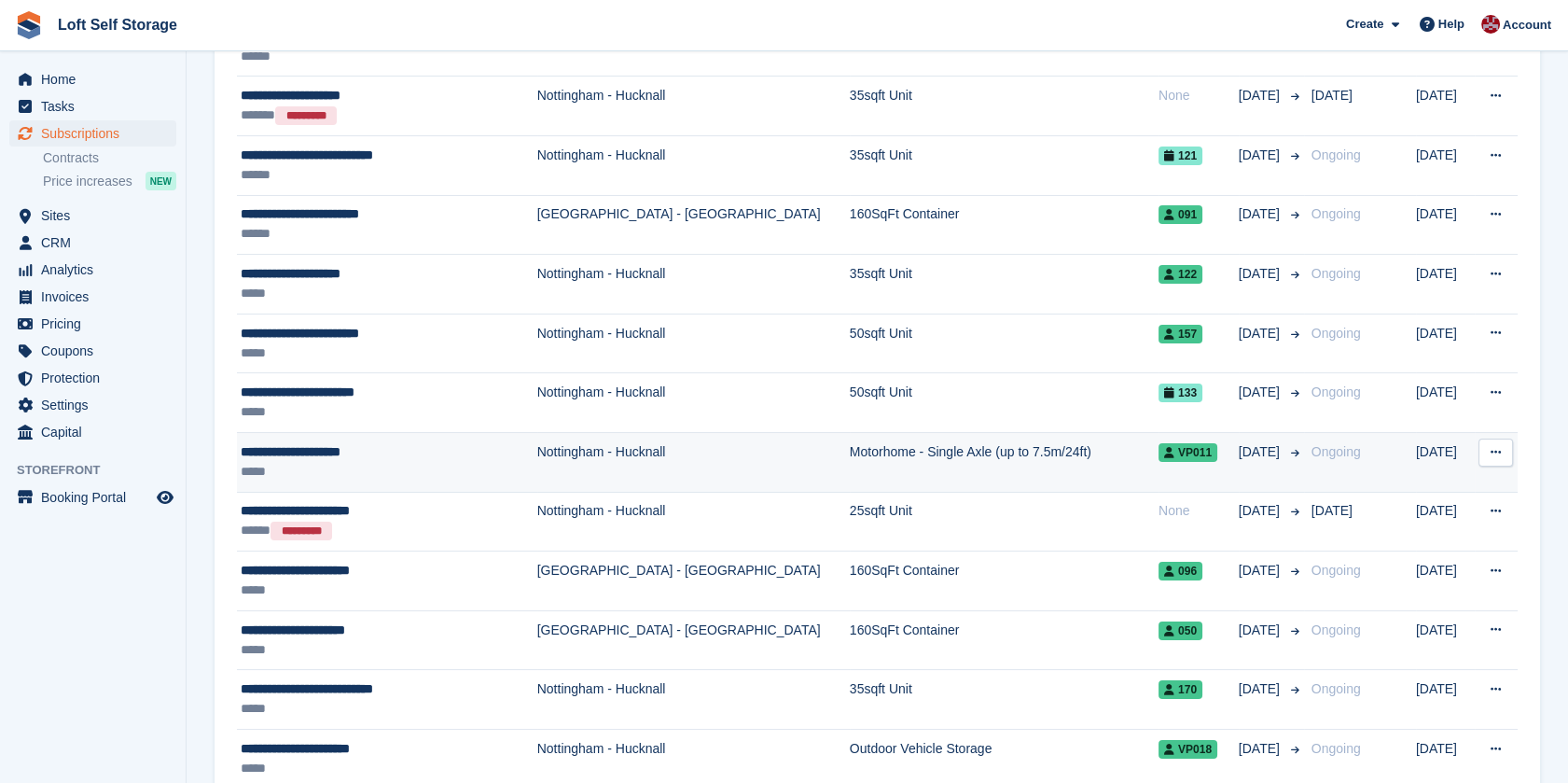
click at [336, 450] on div "**********" at bounding box center [374, 452] width 269 height 20
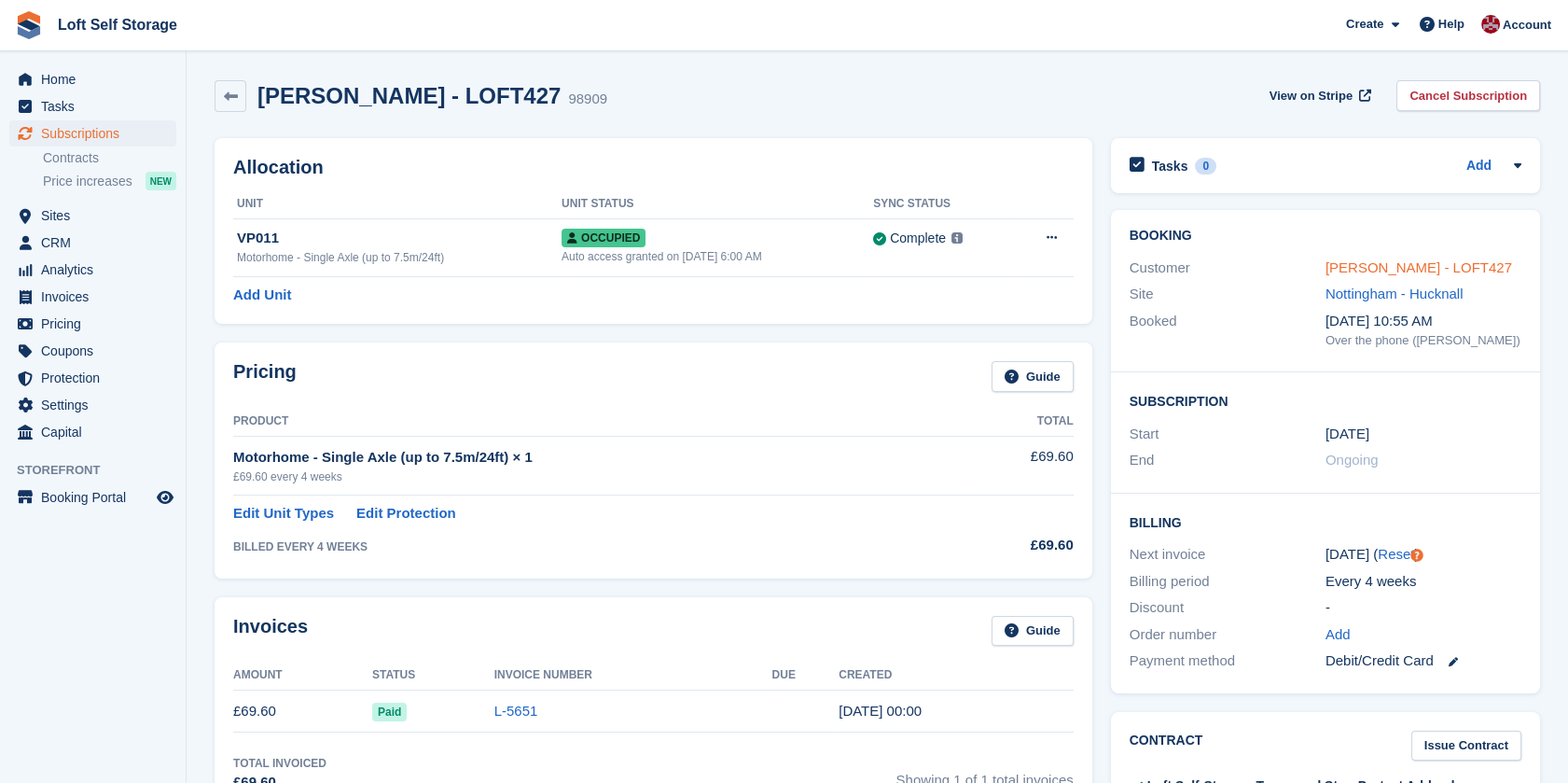
click at [1371, 267] on link "Katy Flower - LOFT427" at bounding box center [1418, 267] width 187 height 16
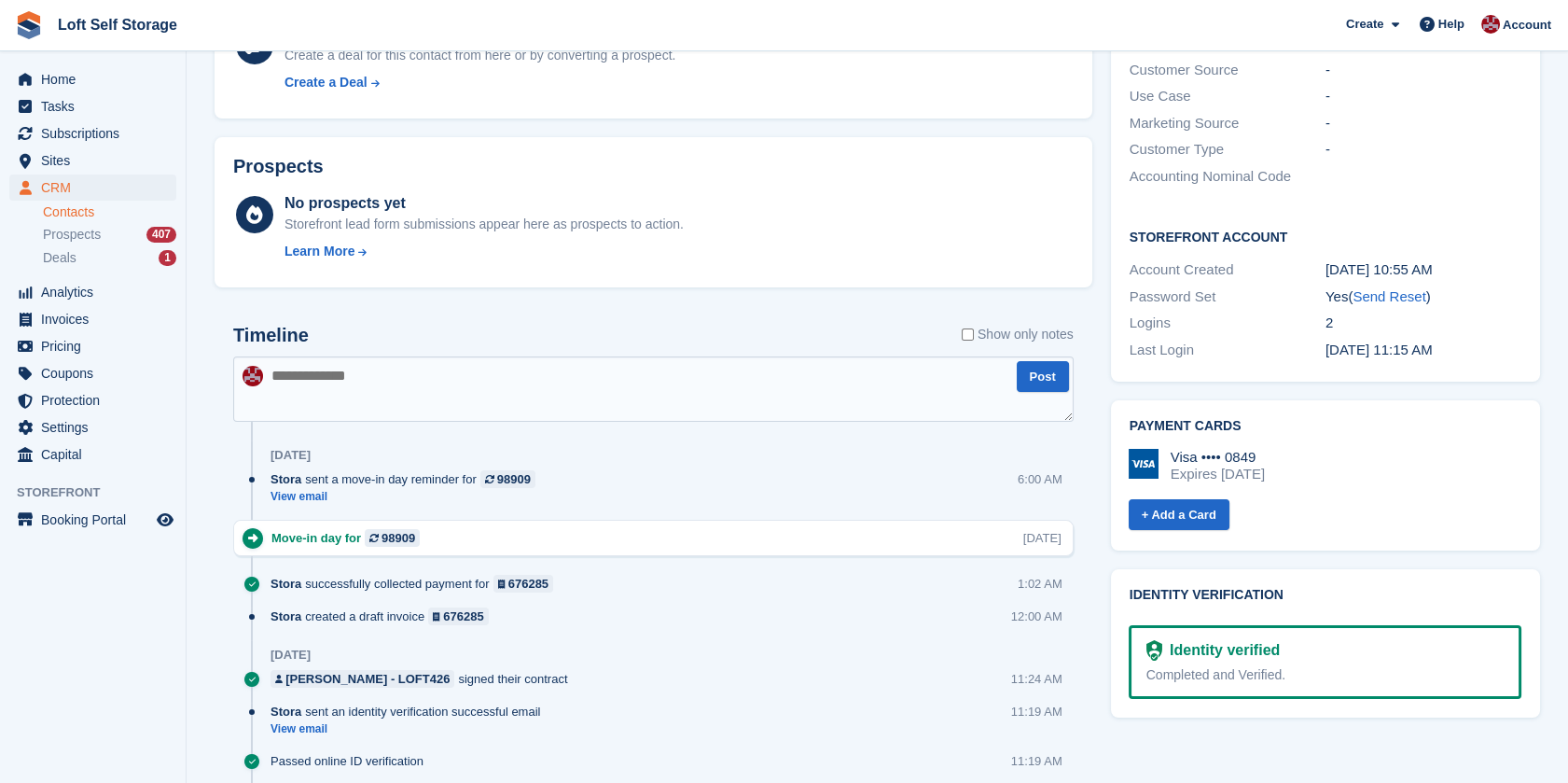
scroll to position [828, 0]
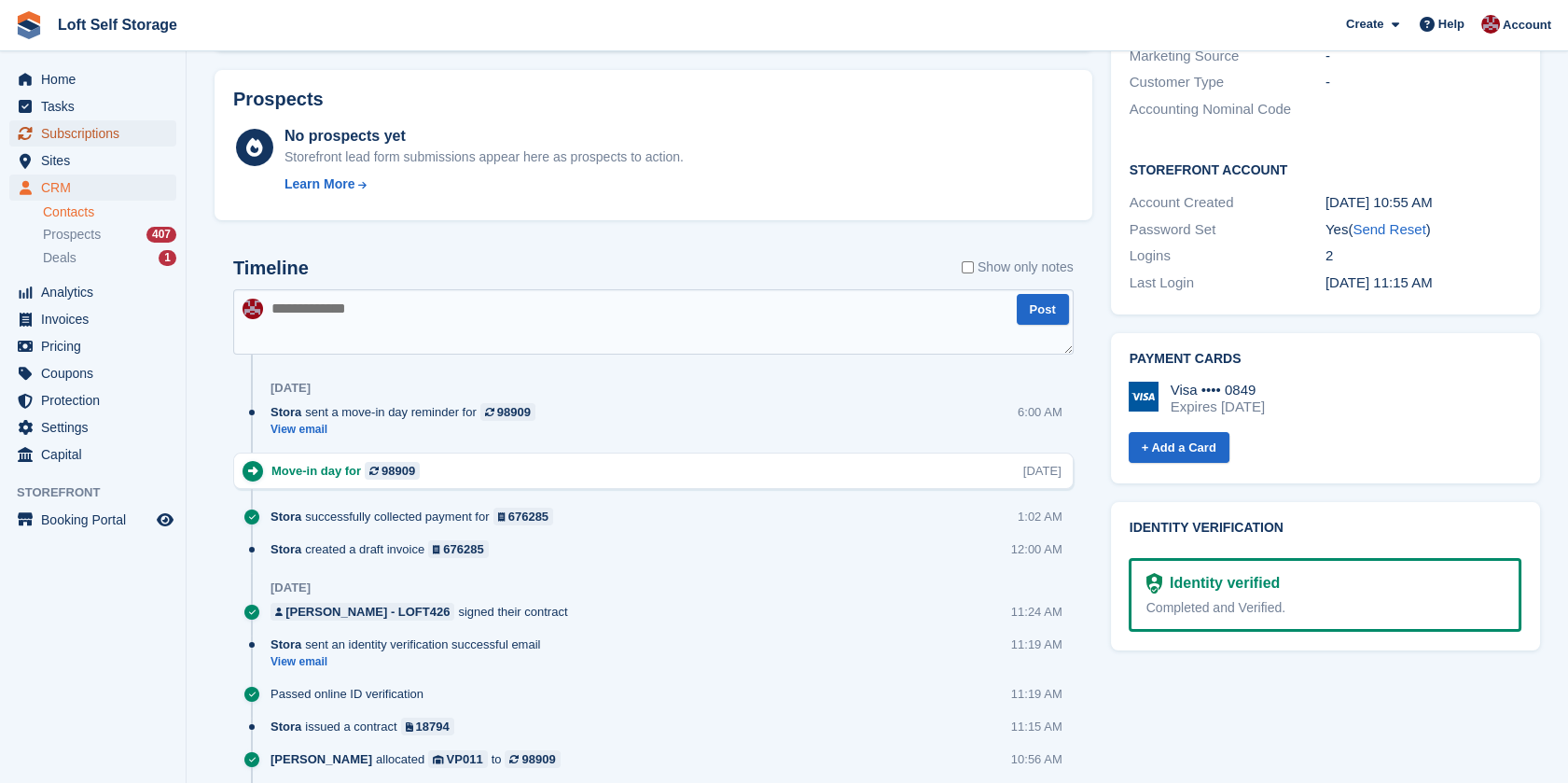
click at [82, 136] on span "Subscriptions" at bounding box center [97, 134] width 112 height 26
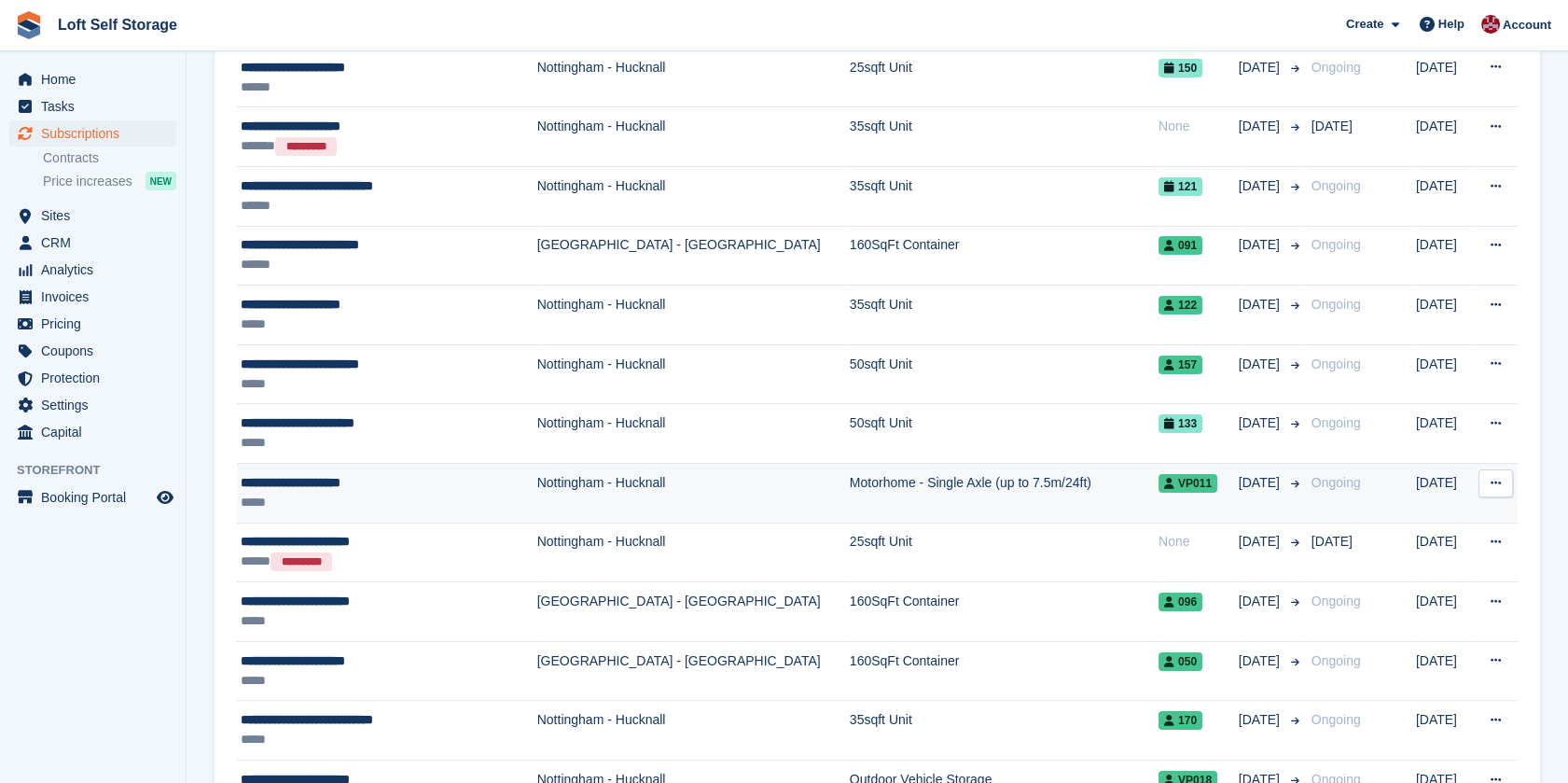
scroll to position [414, 0]
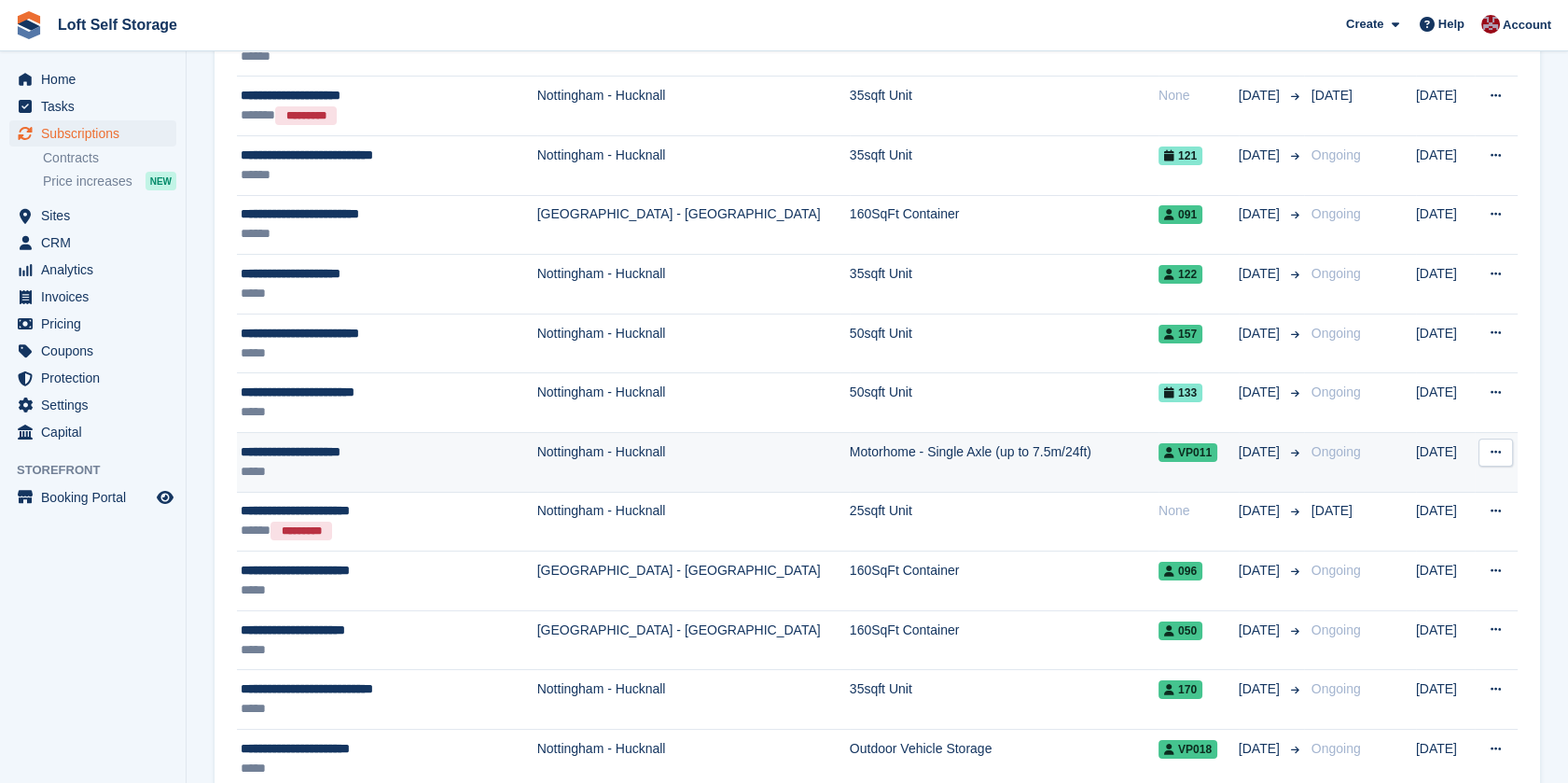
click at [310, 455] on div "**********" at bounding box center [374, 452] width 269 height 20
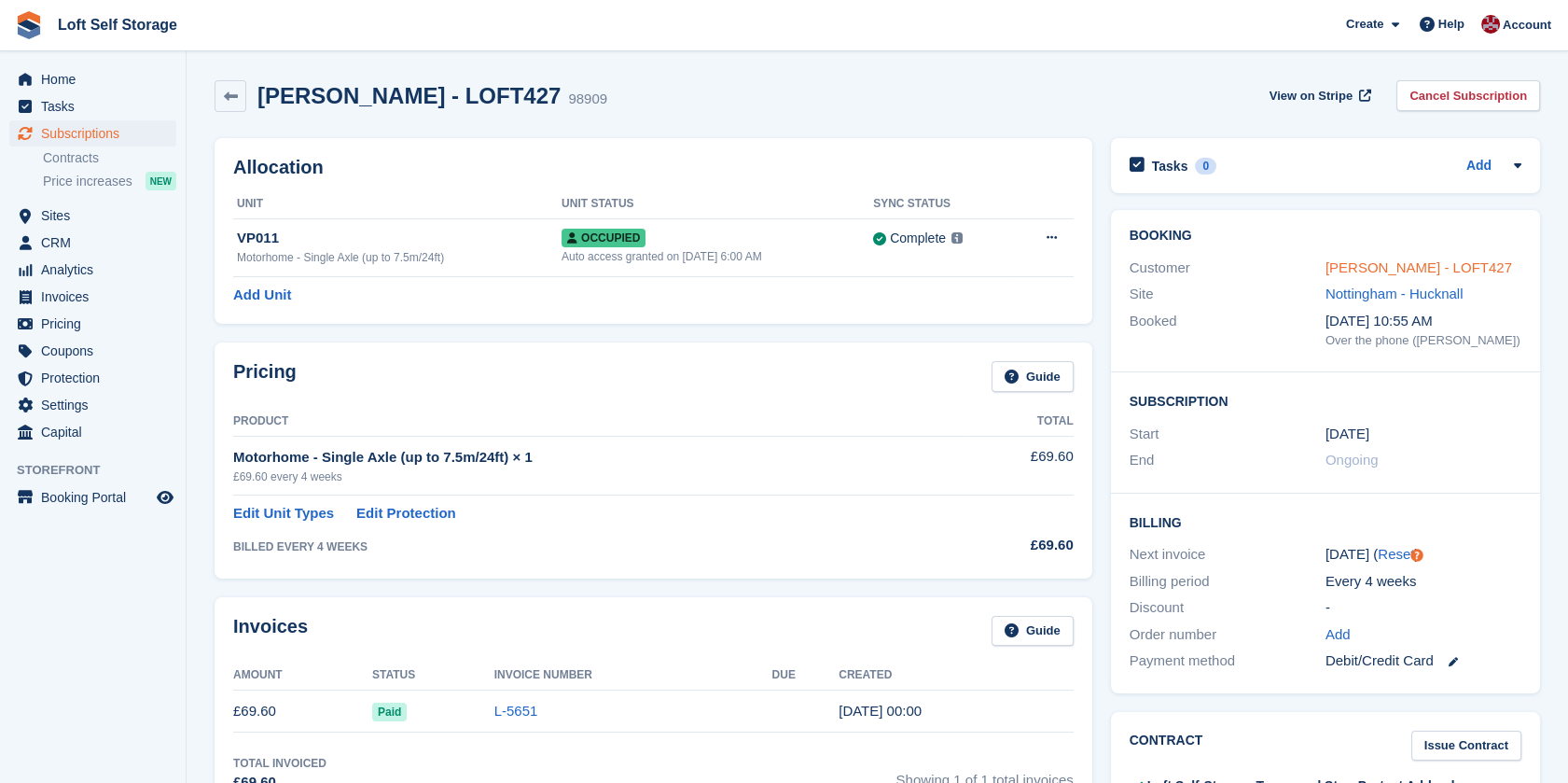
click at [1383, 263] on link "[PERSON_NAME] - LOFT427" at bounding box center [1418, 267] width 187 height 16
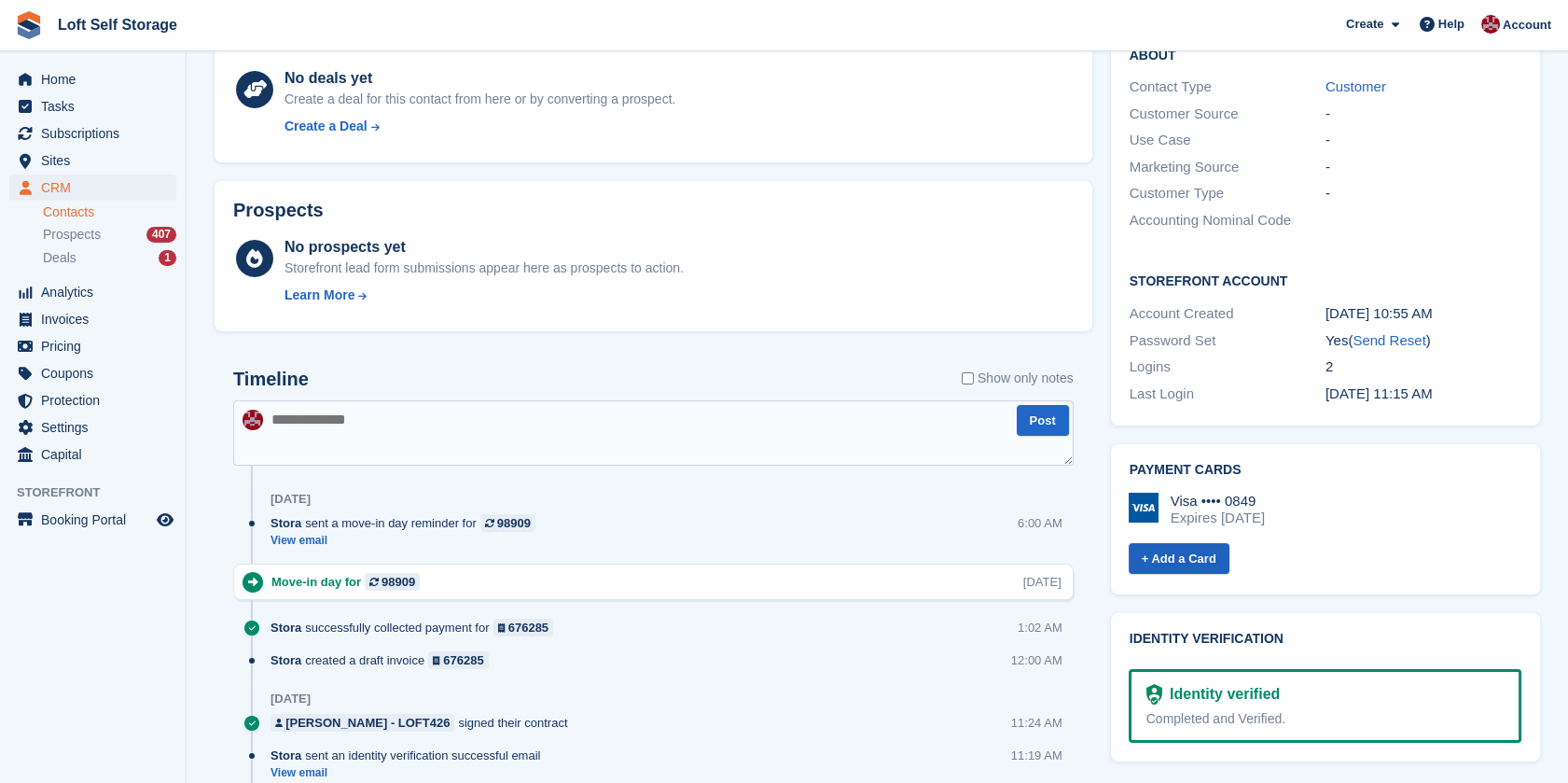
scroll to position [828, 0]
